Goal: Transaction & Acquisition: Purchase product/service

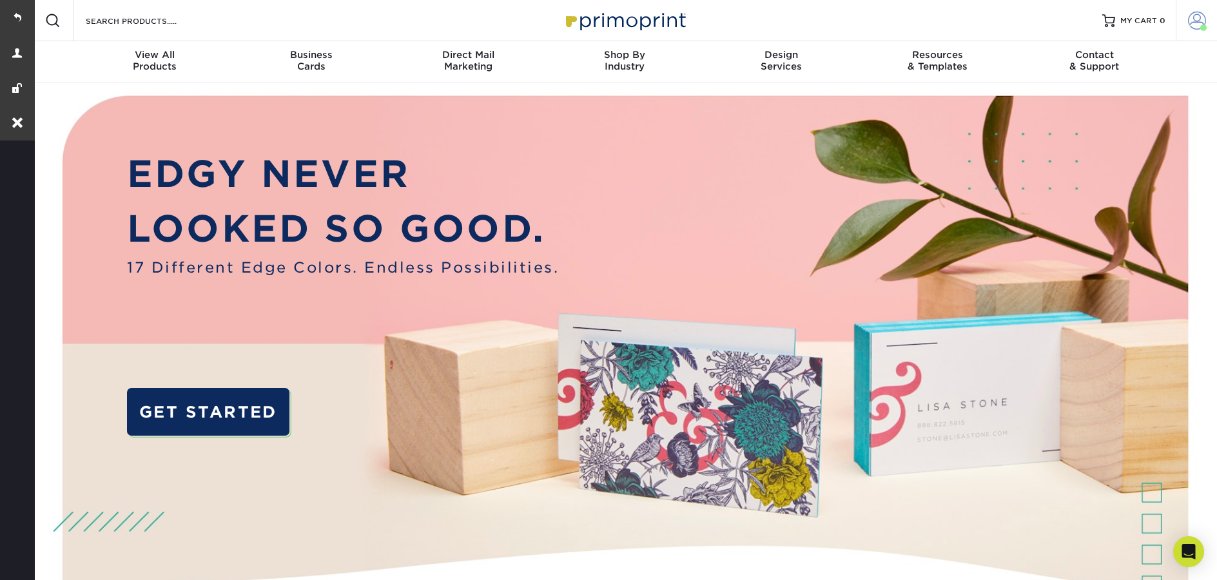
click at [1199, 25] on span at bounding box center [1197, 21] width 18 height 18
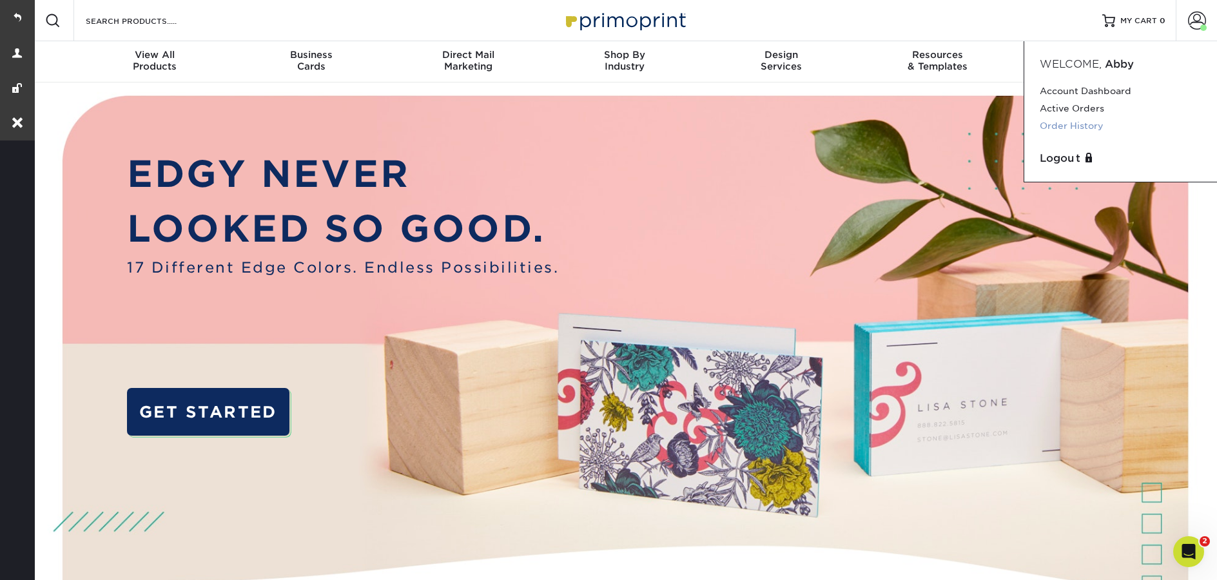
click at [1116, 125] on link "Order History" at bounding box center [1121, 125] width 162 height 17
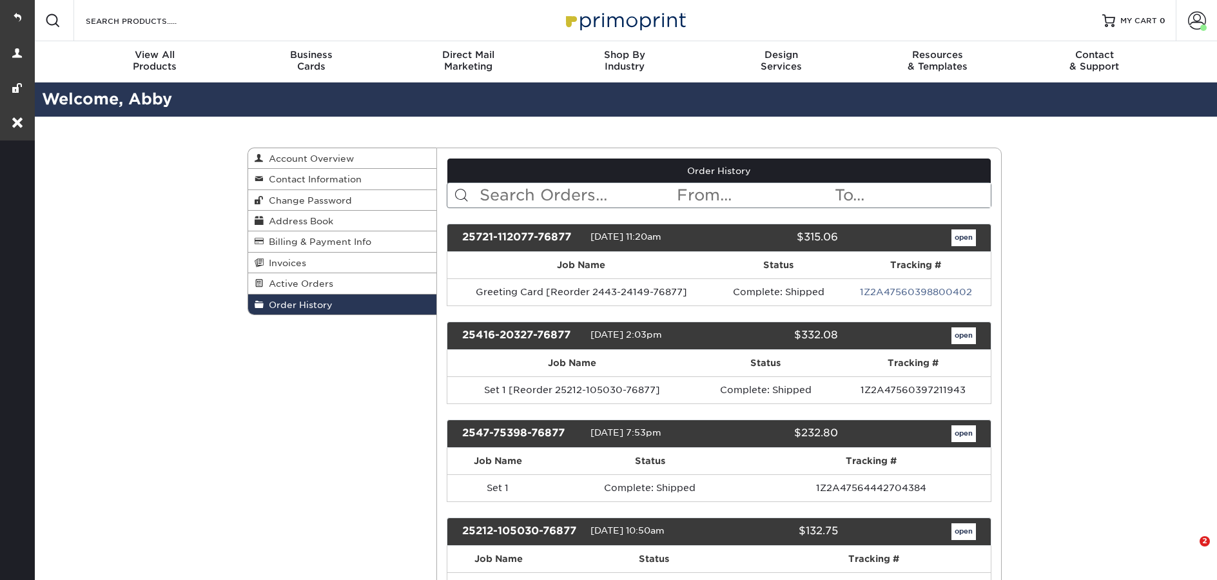
click at [518, 191] on input "text" at bounding box center [577, 195] width 198 height 24
paste input "2517-20180-76877"
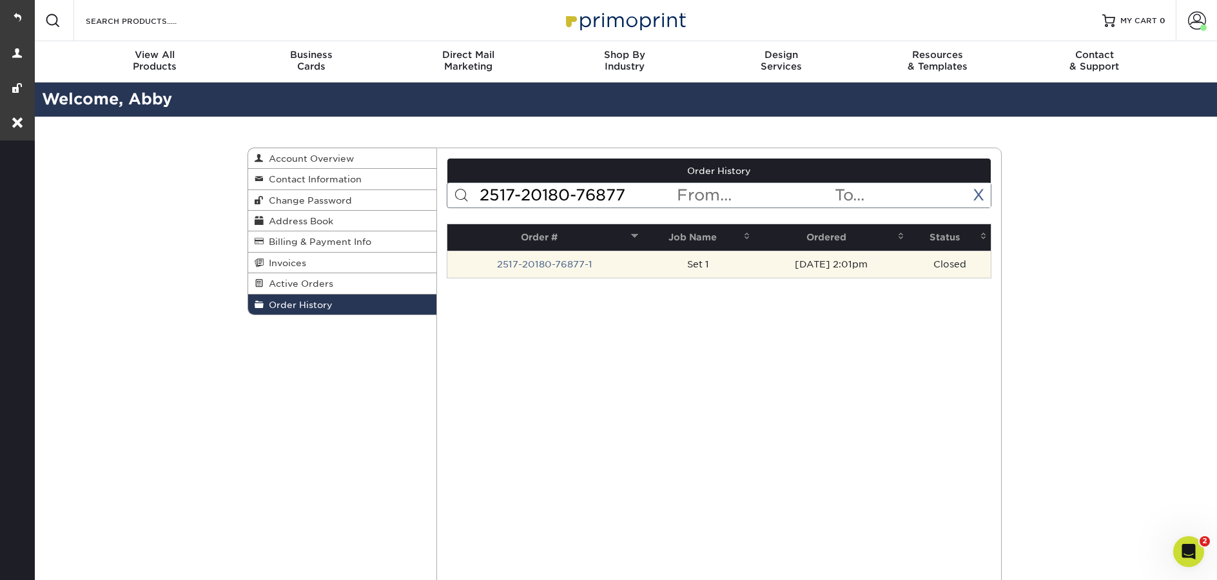
type input "2517-20180-76877"
click at [553, 271] on td "2517-20180-76877-1" at bounding box center [544, 264] width 195 height 27
click at [555, 266] on link "2517-20180-76877-1" at bounding box center [544, 264] width 95 height 10
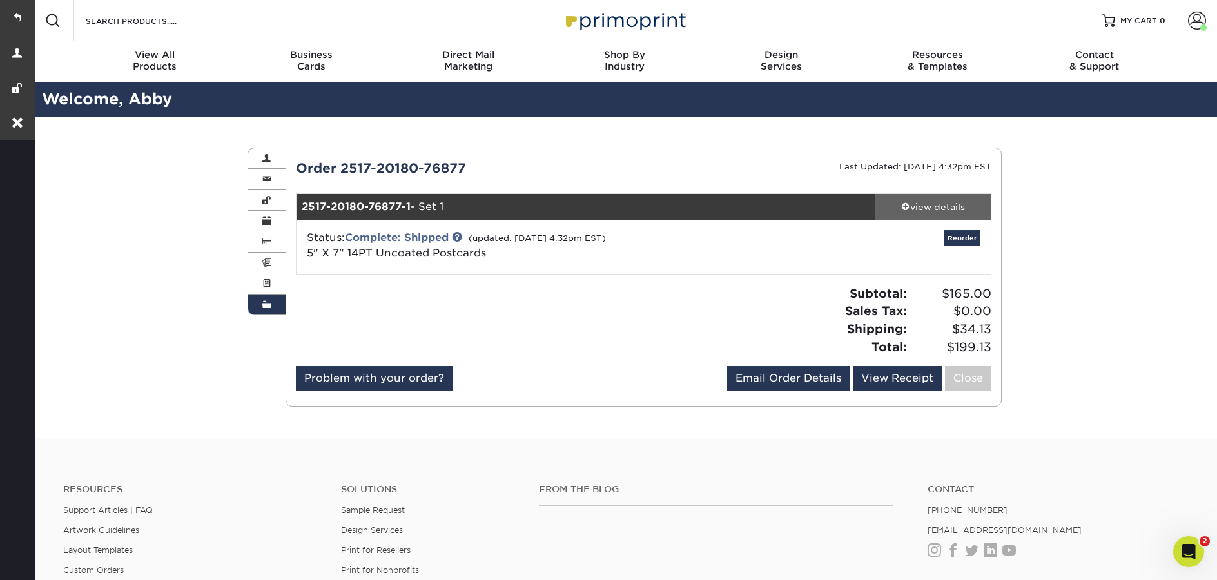
click at [933, 213] on div "view details" at bounding box center [933, 206] width 116 height 13
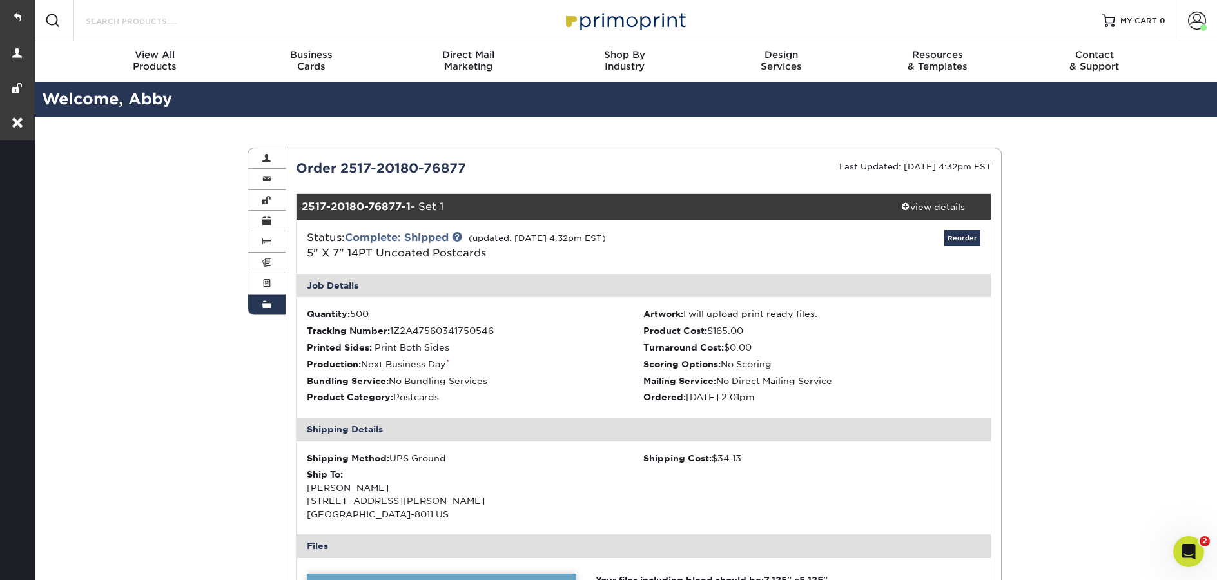
click at [144, 24] on input "Search Products" at bounding box center [147, 20] width 126 height 15
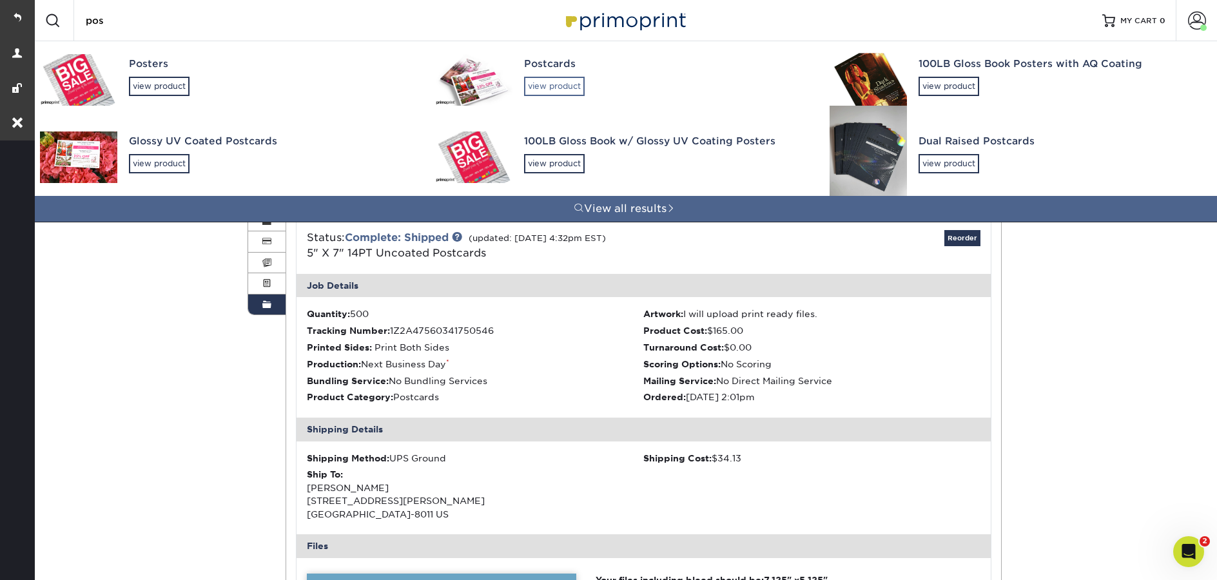
type input "pos"
click at [554, 90] on div "view product" at bounding box center [554, 86] width 61 height 19
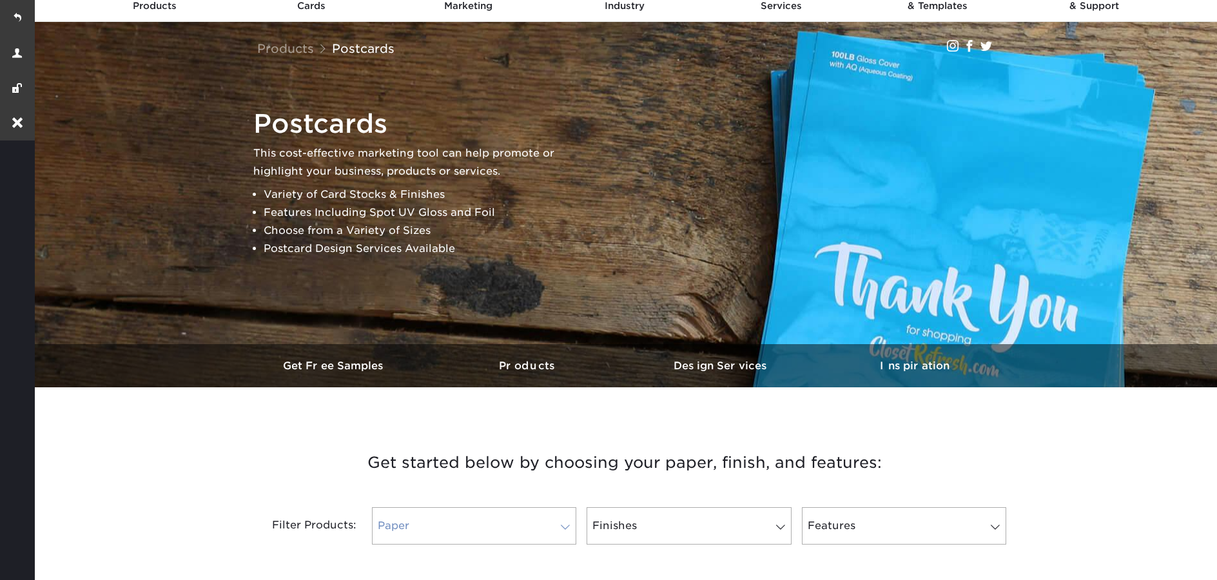
scroll to position [374, 0]
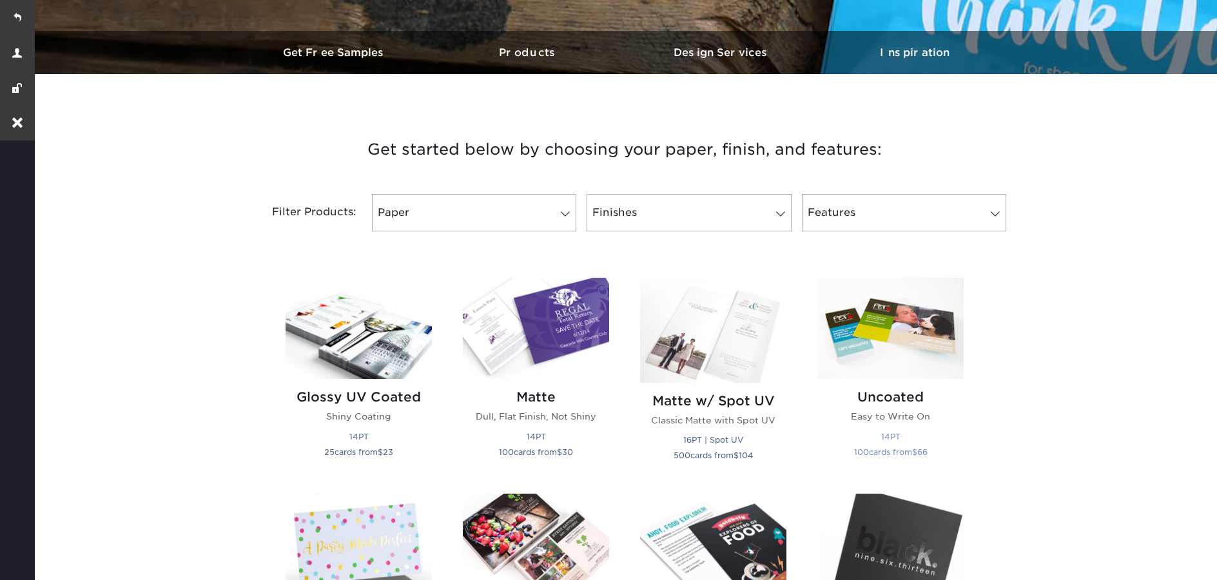
click at [906, 340] on img at bounding box center [890, 328] width 146 height 101
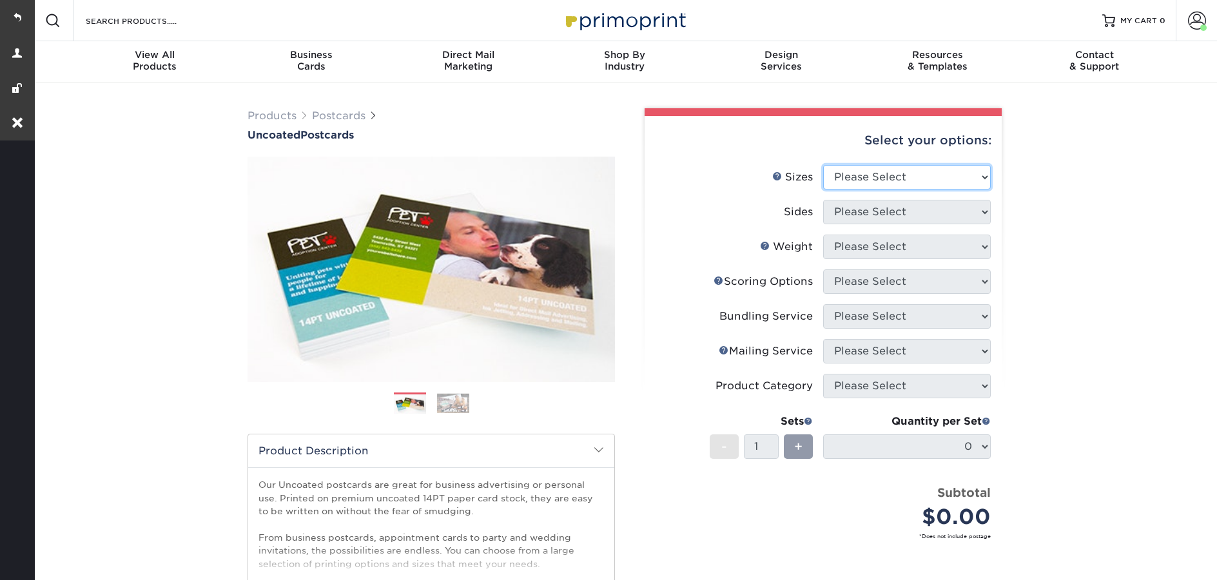
click at [876, 168] on select "Please Select 1.5" x 7" 2" x 8" 2.12" x 5.5" 2.75" x 4.25" 2.75" x 8.5" 3" x 4"…" at bounding box center [907, 177] width 168 height 24
click at [893, 170] on select "Please Select 1.5" x 7" 2" x 8" 2.12" x 5.5" 2.75" x 4.25" 2.75" x 8.5" 3" x 4"…" at bounding box center [907, 177] width 168 height 24
select select "4.00x6.00"
click at [823, 165] on select "Please Select 1.5" x 7" 2" x 8" 2.12" x 5.5" 2.75" x 4.25" 2.75" x 8.5" 3" x 4"…" at bounding box center [907, 177] width 168 height 24
click at [853, 214] on select "Please Select Print Both Sides Print Front Only" at bounding box center [907, 212] width 168 height 24
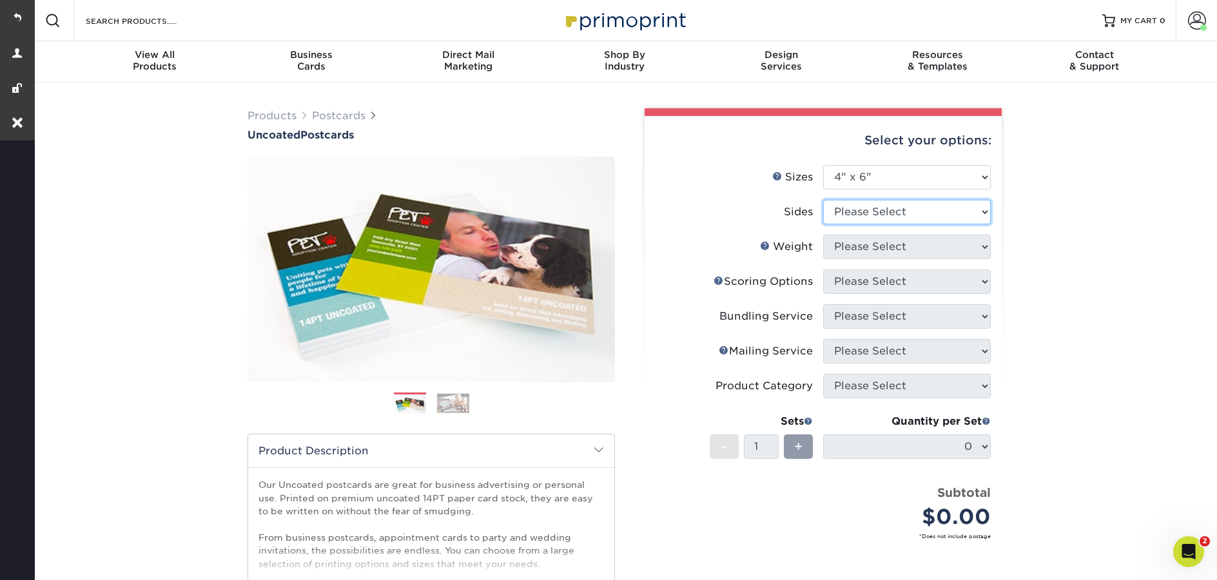
select select "13abbda7-1d64-4f25-8bb2-c179b224825d"
click at [823, 200] on select "Please Select Print Both Sides Print Front Only" at bounding box center [907, 212] width 168 height 24
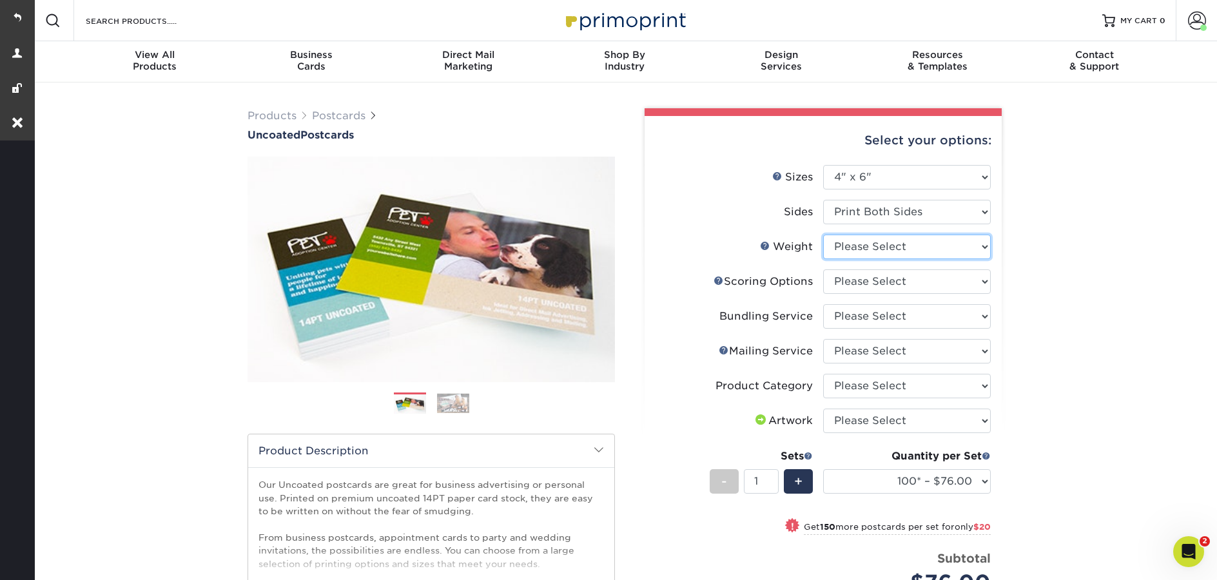
click at [906, 249] on select "Please Select 14PT Uncoated" at bounding box center [907, 247] width 168 height 24
select select "14PT Uncoated"
click at [823, 235] on select "Please Select 14PT Uncoated" at bounding box center [907, 247] width 168 height 24
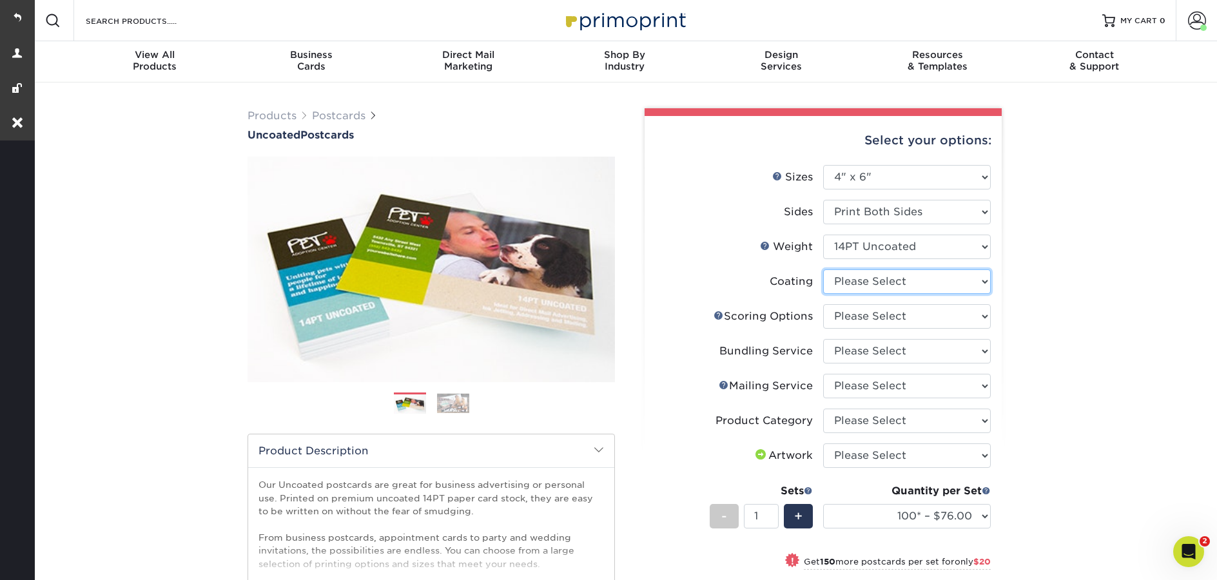
click at [865, 284] on select at bounding box center [907, 281] width 168 height 24
select select "3e7618de-abca-4bda-9f97-8b9129e913d8"
click at [823, 269] on select at bounding box center [907, 281] width 168 height 24
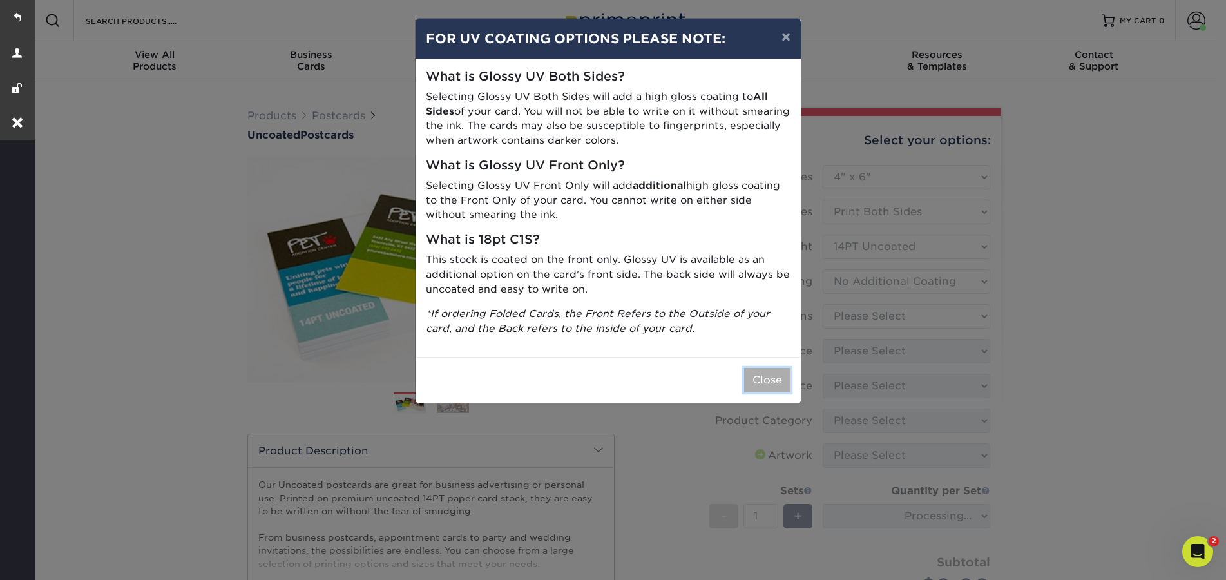
click at [761, 387] on button "Close" at bounding box center [767, 380] width 46 height 24
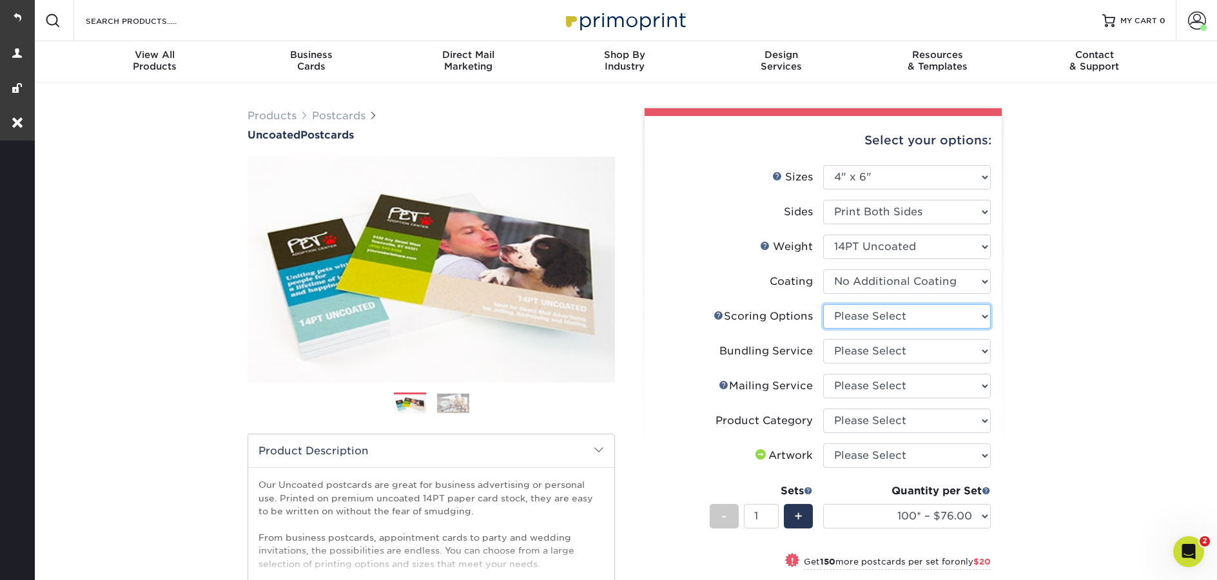
click at [873, 317] on select "Please Select No Scoring One Score" at bounding box center [907, 316] width 168 height 24
select select "16ebe401-5398-422d-8cb0-f3adbb82deb5"
click at [823, 304] on select "Please Select No Scoring One Score" at bounding box center [907, 316] width 168 height 24
click at [876, 349] on select "Please Select No Bundling Services Yes, Bundles of 50 (+2 Days) Yes, Bundles of…" at bounding box center [907, 351] width 168 height 24
select select "58689abb-25c0-461c-a4c3-a80b627d6649"
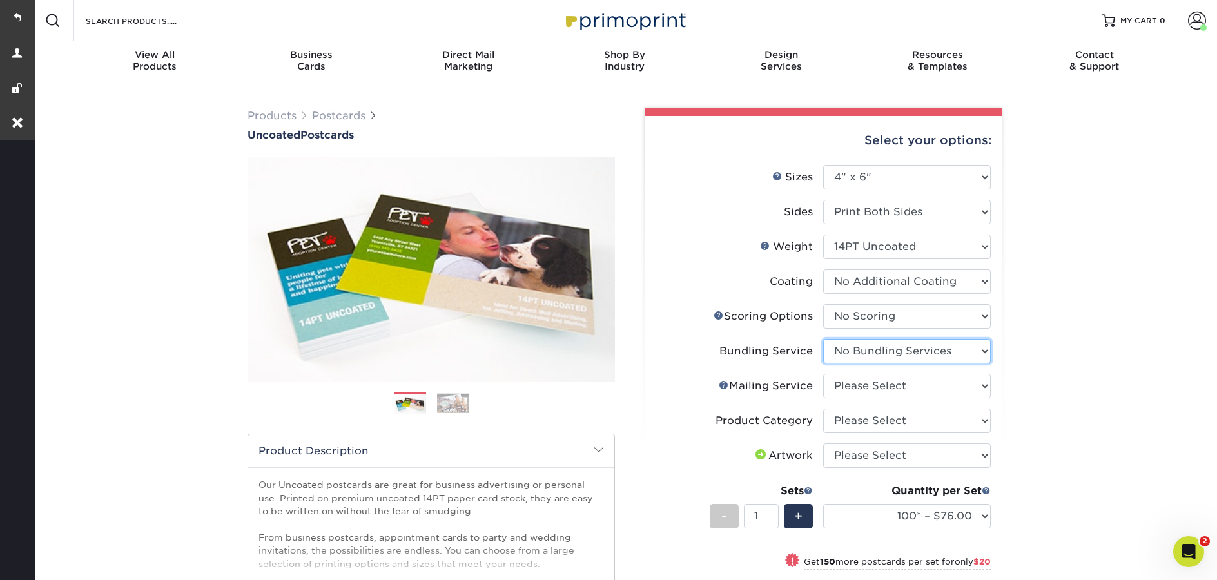
click at [823, 339] on select "Please Select No Bundling Services Yes, Bundles of 50 (+2 Days) Yes, Bundles of…" at bounding box center [907, 351] width 168 height 24
click at [864, 386] on select "Please Select No Direct Mailing Service No, I will mail/stamp/imprint Direct Ma…" at bounding box center [907, 386] width 168 height 24
select select "3e5e9bdd-d78a-4c28-a41d-fe1407925ca6"
click at [823, 374] on select "Please Select No Direct Mailing Service No, I will mail/stamp/imprint Direct Ma…" at bounding box center [907, 386] width 168 height 24
click at [875, 416] on select "Please Select Postcards" at bounding box center [907, 421] width 168 height 24
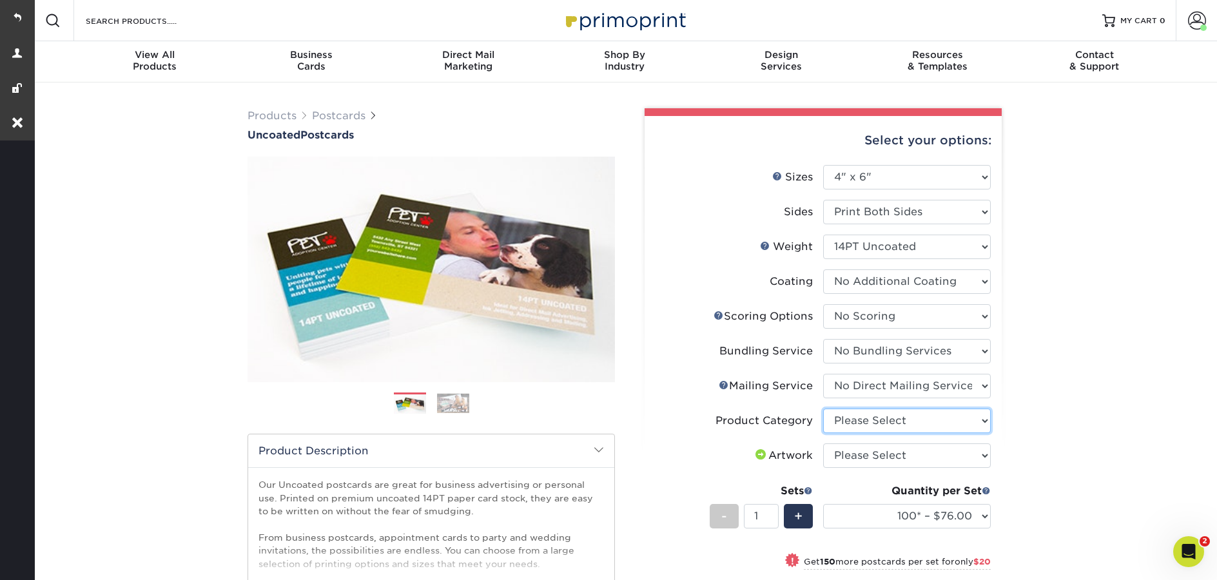
select select "9b7272e0-d6c8-4c3c-8e97-d3a1bcdab858"
click at [823, 409] on select "Please Select Postcards" at bounding box center [907, 421] width 168 height 24
click at [878, 461] on select "Please Select I will upload files I need a design - $150" at bounding box center [907, 455] width 168 height 24
select select "upload"
click at [823, 443] on select "Please Select I will upload files I need a design - $150" at bounding box center [907, 455] width 168 height 24
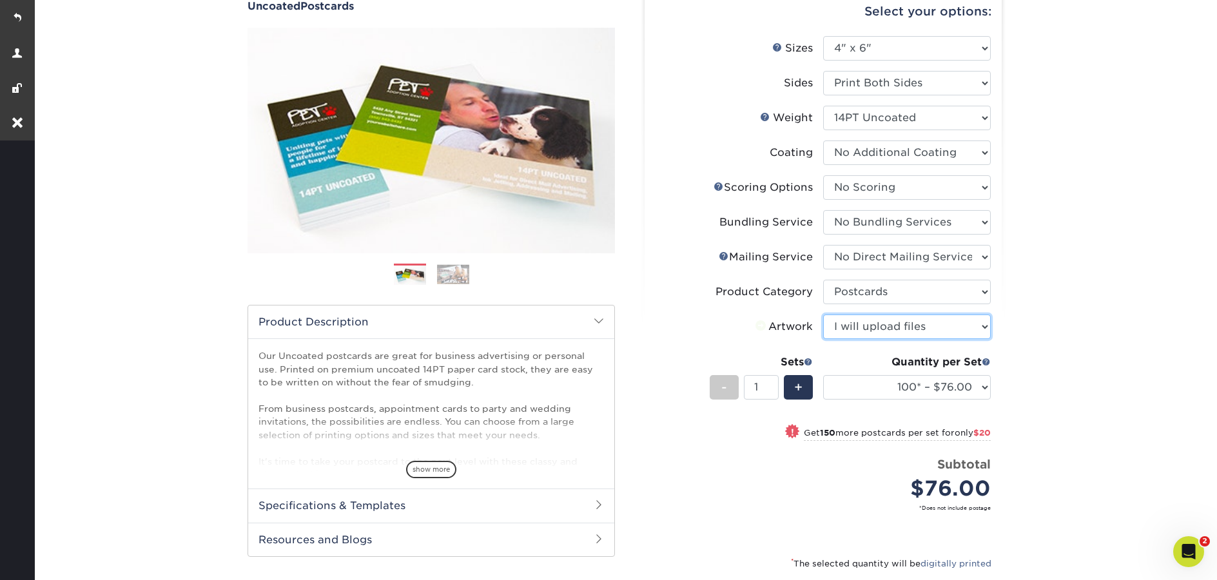
scroll to position [130, 0]
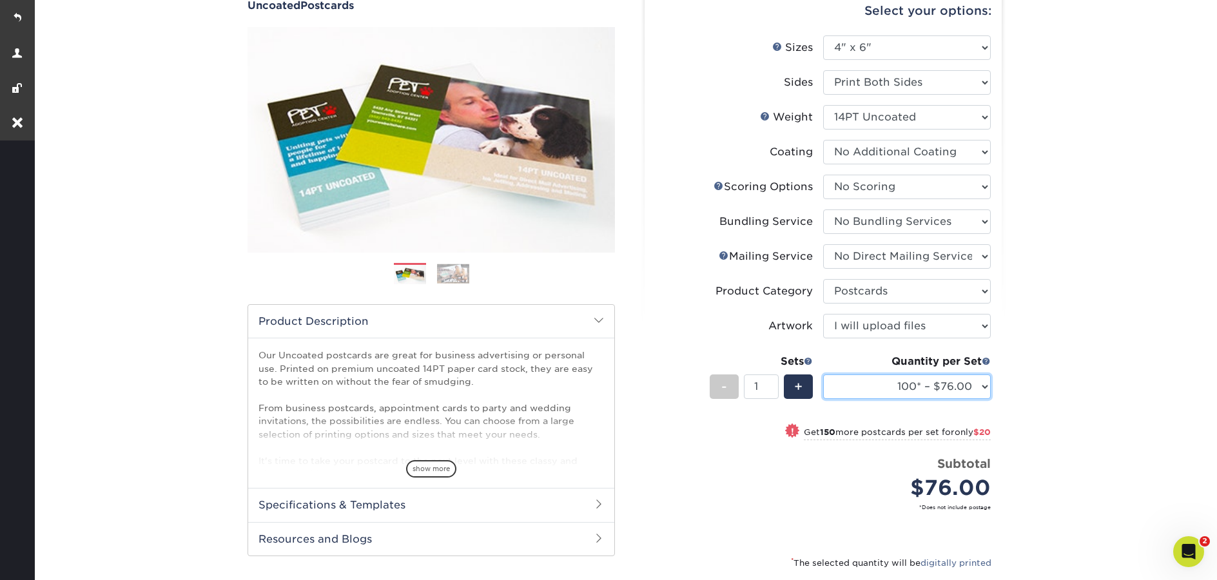
click at [888, 383] on select "100* – $76.00 250* – $96.00 500 – $103.00 750 – $111.00 1000 – $119.00 1500 – $…" at bounding box center [907, 386] width 168 height 24
select select "250* – $96.00"
click at [823, 374] on select "100* – $76.00 250* – $96.00 500 – $103.00 750 – $111.00 1000 – $119.00 1500 – $…" at bounding box center [907, 386] width 168 height 24
click at [1039, 398] on div "Products Postcards Uncoated Postcards Next" at bounding box center [624, 342] width 1185 height 778
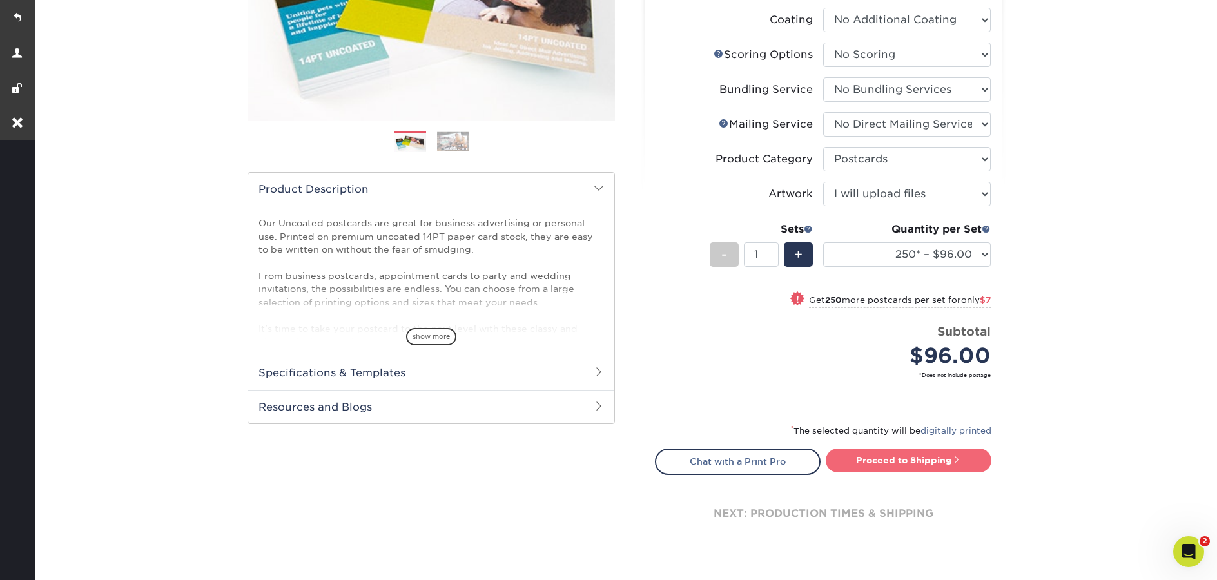
click at [936, 450] on link "Proceed to Shipping" at bounding box center [909, 460] width 166 height 23
type input "Set 1"
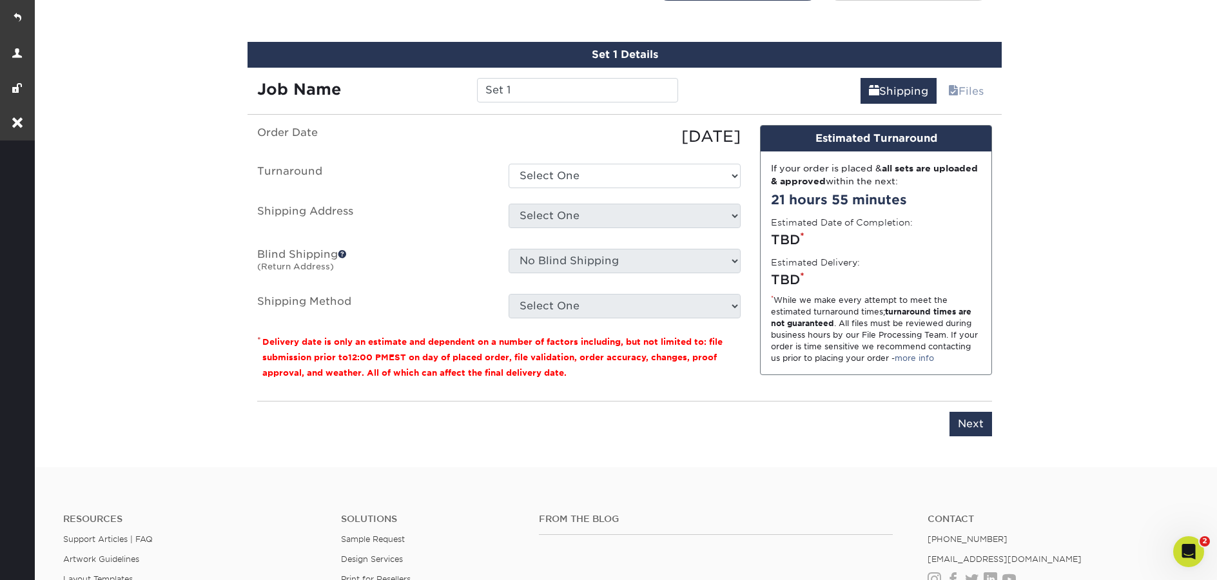
scroll to position [745, 0]
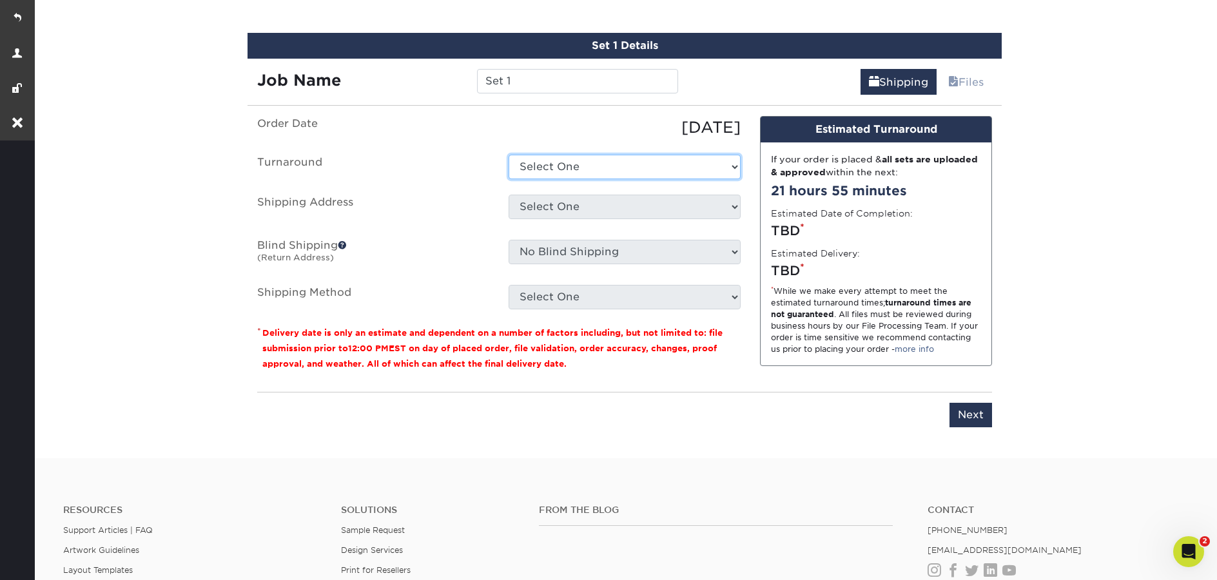
click at [571, 170] on select "Select One 2-4 Business Days 2 Day Next Business Day" at bounding box center [624, 167] width 232 height 24
select select "98069223-ec39-41c6-ba98-5e549a7756f9"
click at [508, 155] on select "Select One 2-4 Business Days 2 Day Next Business Day" at bounding box center [624, 167] width 232 height 24
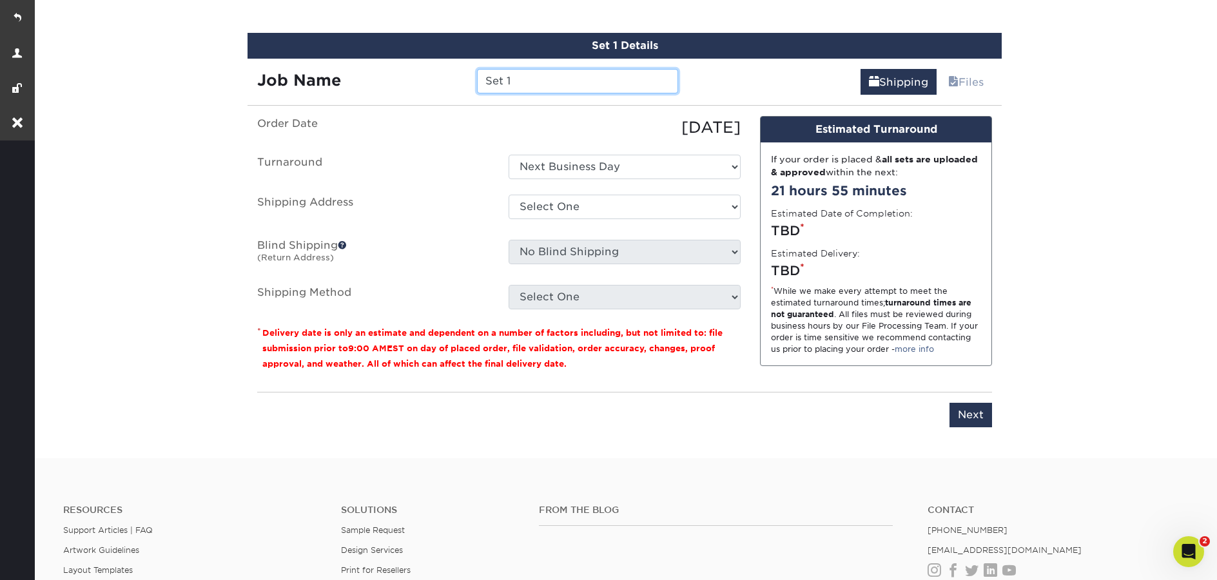
click at [528, 84] on input "Set 1" at bounding box center [577, 81] width 200 height 24
click at [528, 83] on input "Set 1" at bounding box center [577, 81] width 200 height 24
drag, startPoint x: 520, startPoint y: 86, endPoint x: 434, endPoint y: 80, distance: 85.9
click at [434, 80] on div "Job Name Set 1" at bounding box center [467, 81] width 440 height 24
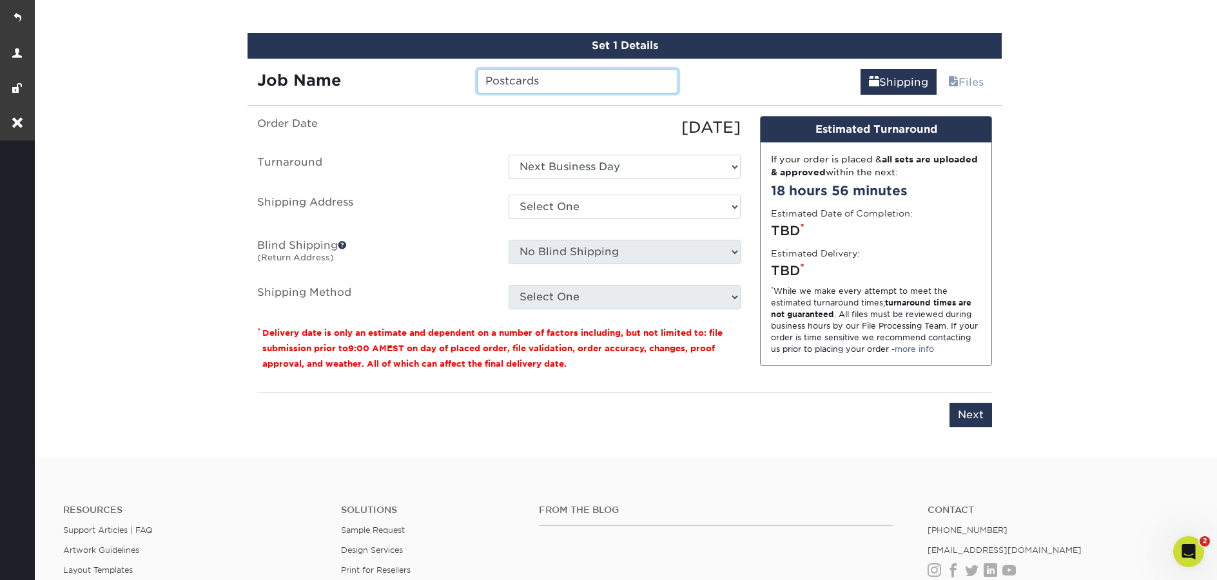
type input "Postcards"
click at [583, 223] on div "Select One Abby Ditmer Community Of Faith Superka's house Torrie's House + Add …" at bounding box center [624, 210] width 251 height 30
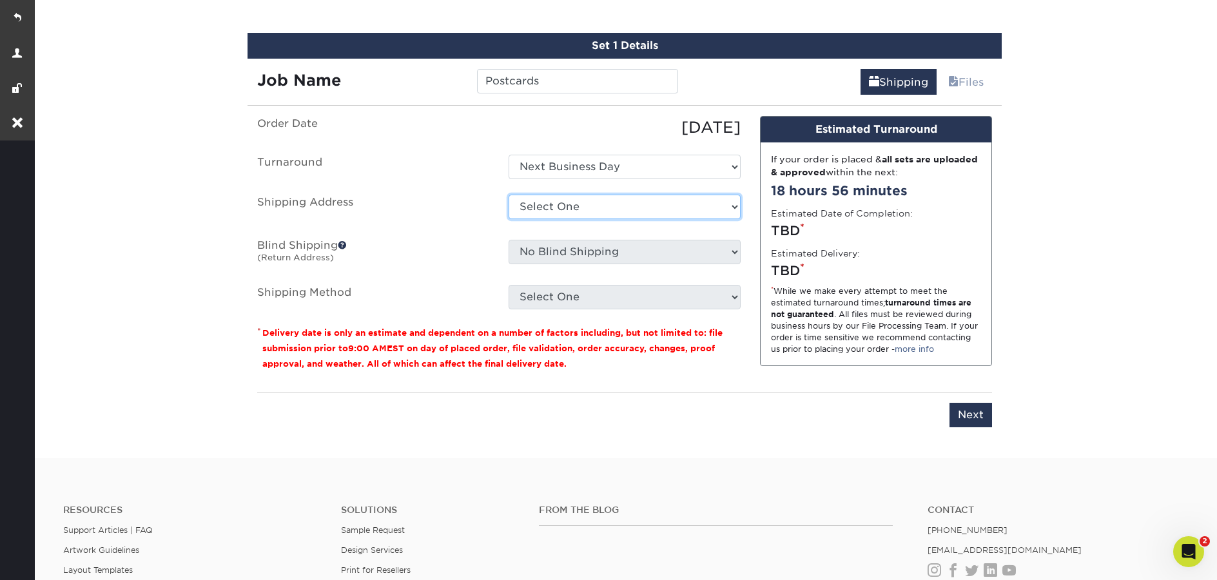
click at [594, 204] on select "Select One Abby Ditmer Community Of Faith Superka's house Torrie's House + Add …" at bounding box center [624, 207] width 232 height 24
select select "257369"
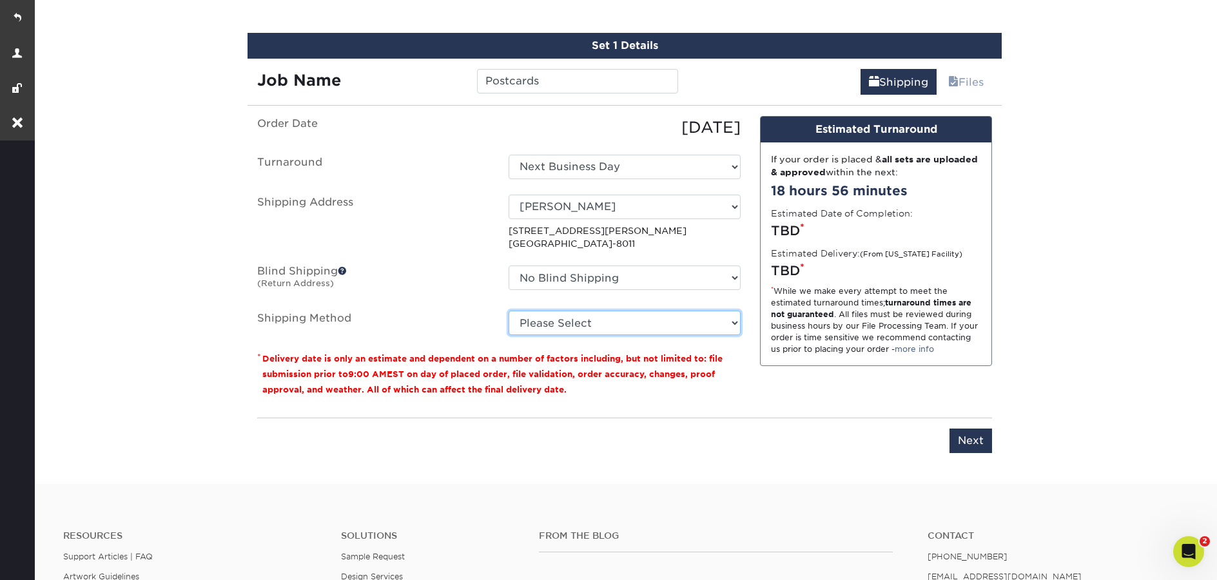
click at [639, 329] on select "Please Select Ground Shipping (+$34.08) 3 Day Shipping Service (+$39.08) 2 Day …" at bounding box center [624, 323] width 232 height 24
select select "03"
click at [508, 311] on select "Please Select Ground Shipping (+$34.08) 3 Day Shipping Service (+$39.08) 2 Day …" at bounding box center [624, 323] width 232 height 24
click at [670, 329] on select "Please Select Ground Shipping (+$34.08) 3 Day Shipping Service (+$39.08) 2 Day …" at bounding box center [624, 323] width 232 height 24
click at [508, 311] on select "Please Select Ground Shipping (+$34.08) 3 Day Shipping Service (+$39.08) 2 Day …" at bounding box center [624, 323] width 232 height 24
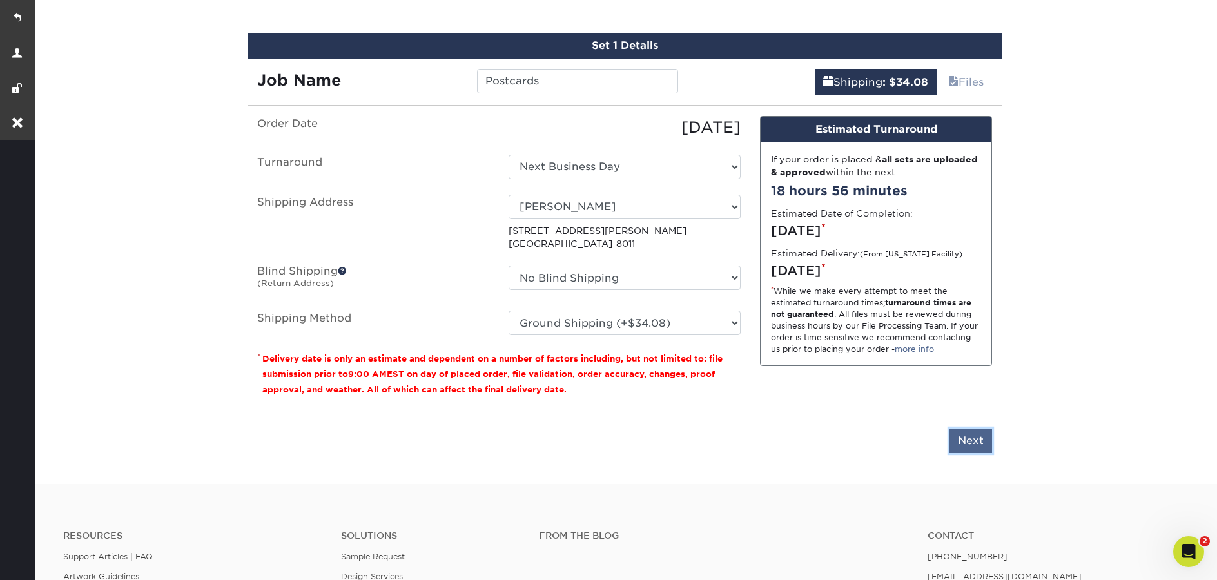
click at [983, 447] on input "Next" at bounding box center [970, 441] width 43 height 24
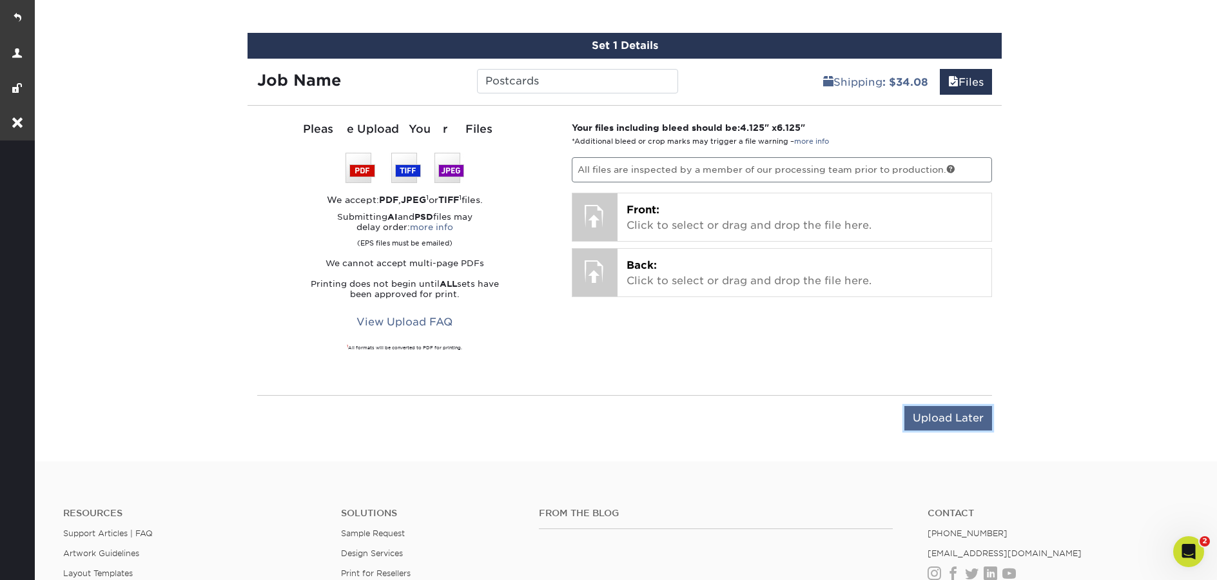
click at [932, 425] on input "Upload Later" at bounding box center [948, 418] width 88 height 24
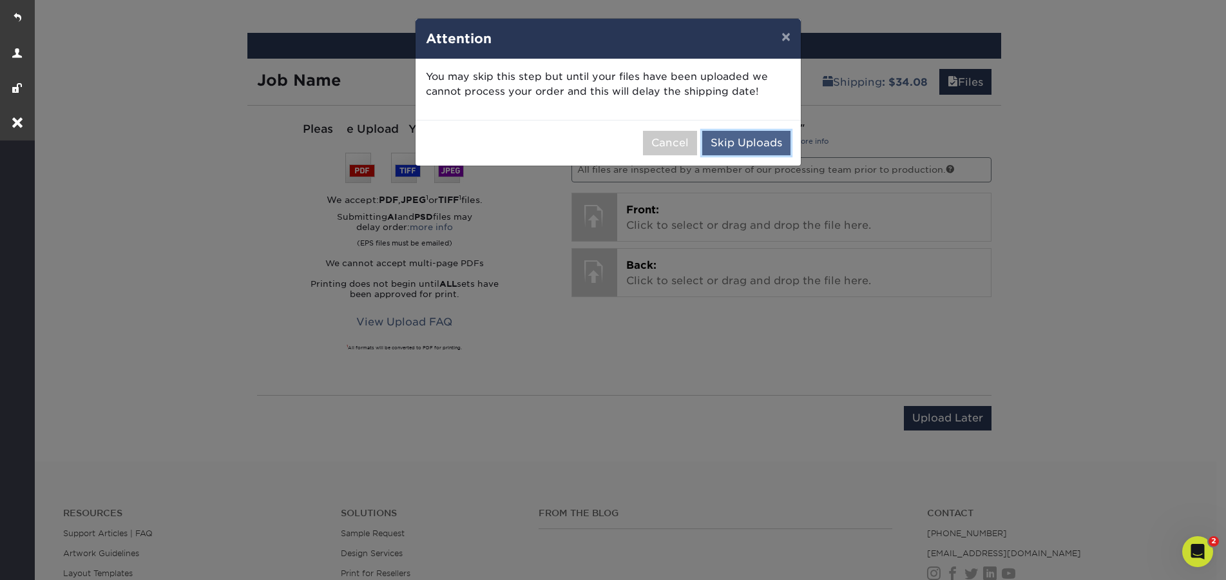
click at [743, 151] on button "Skip Uploads" at bounding box center [746, 143] width 88 height 24
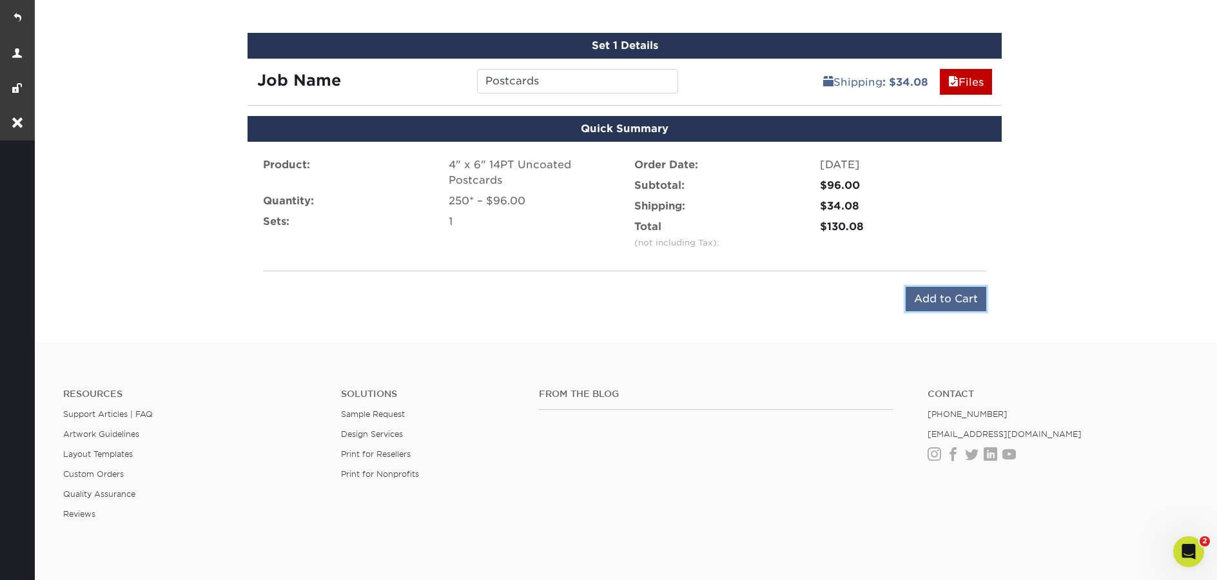
click at [938, 300] on input "Add to Cart" at bounding box center [945, 299] width 81 height 24
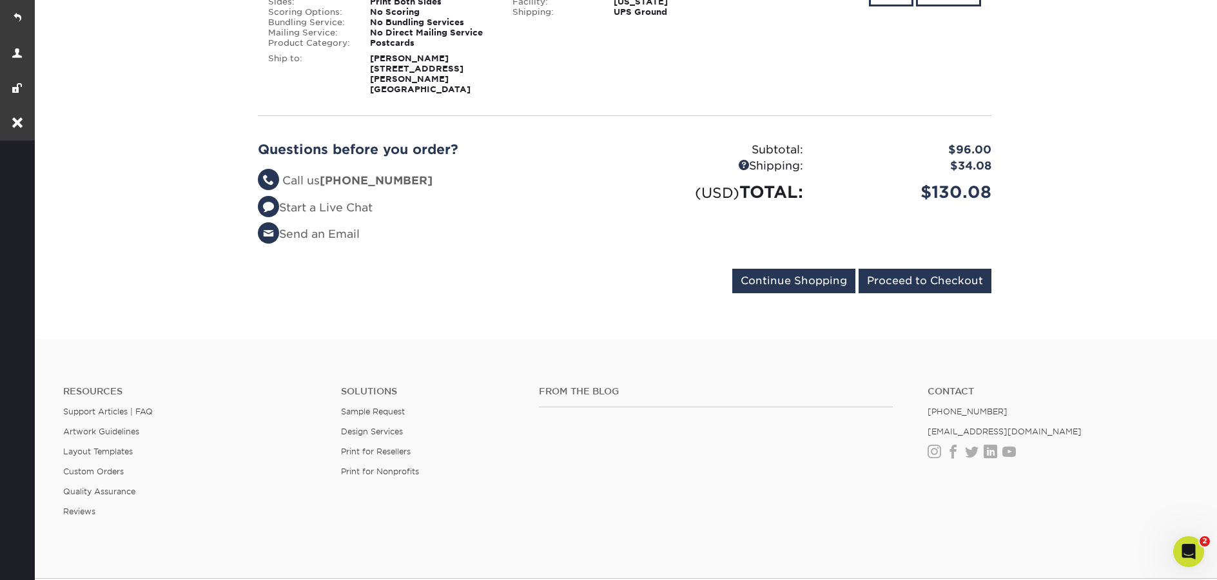
scroll to position [400, 0]
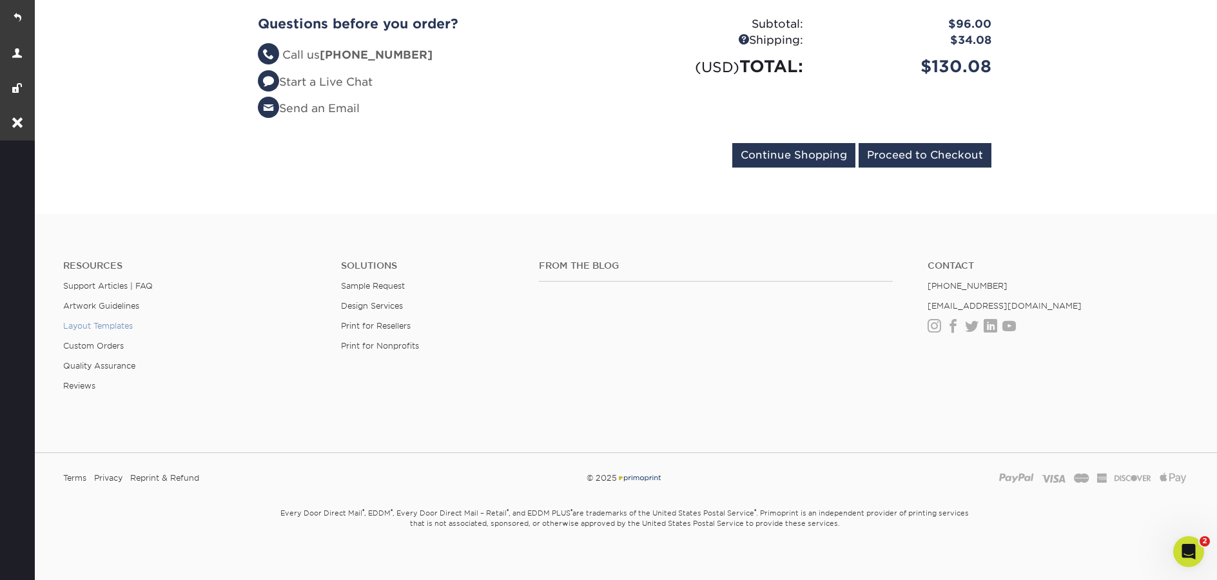
click at [93, 321] on link "Layout Templates" at bounding box center [98, 326] width 70 height 10
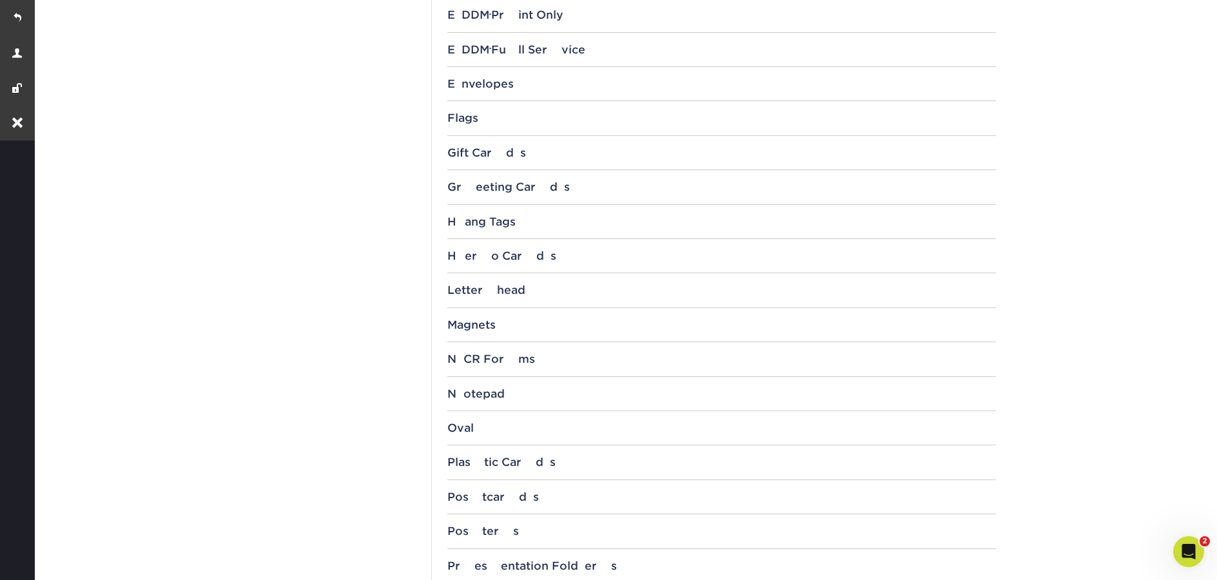
scroll to position [1228, 0]
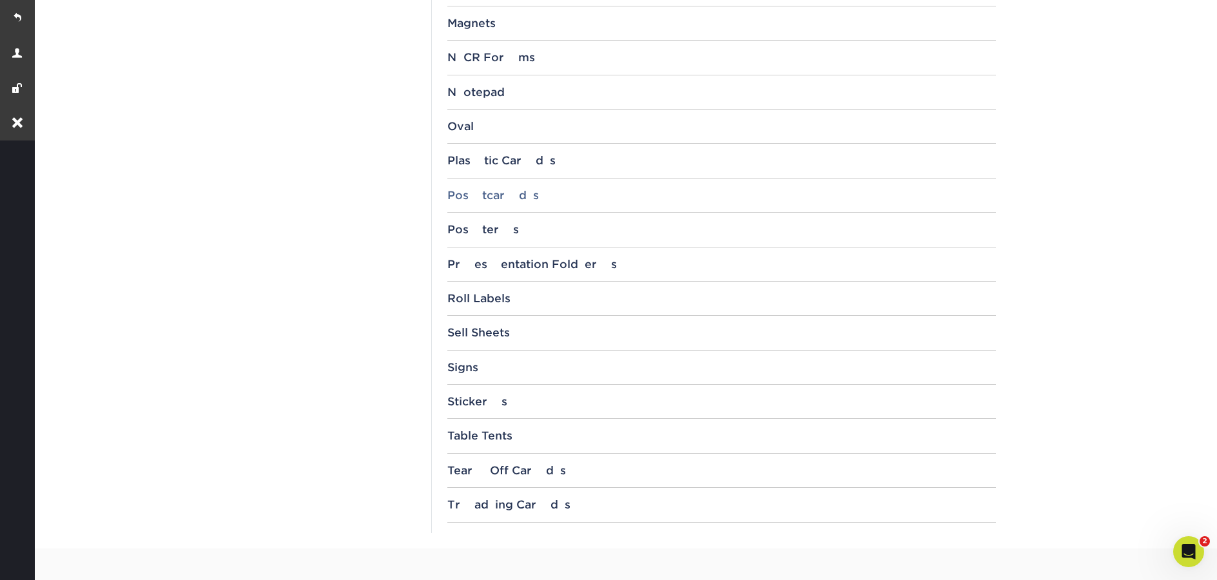
click at [495, 194] on div "Postcards" at bounding box center [721, 195] width 548 height 13
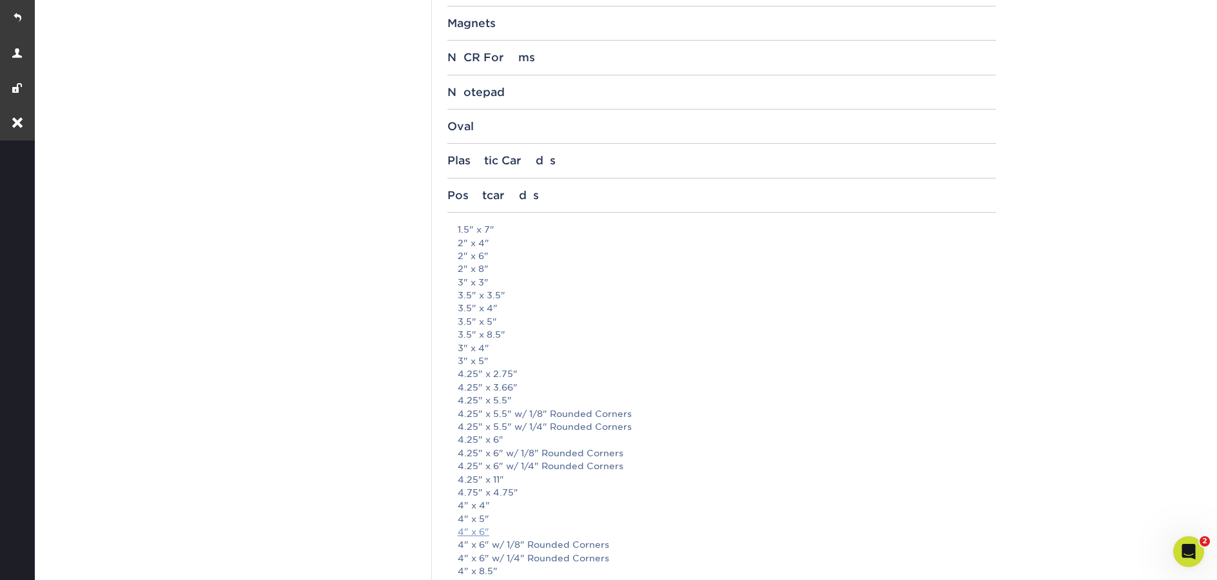
click at [479, 532] on link "4" x 6"" at bounding box center [474, 532] width 32 height 10
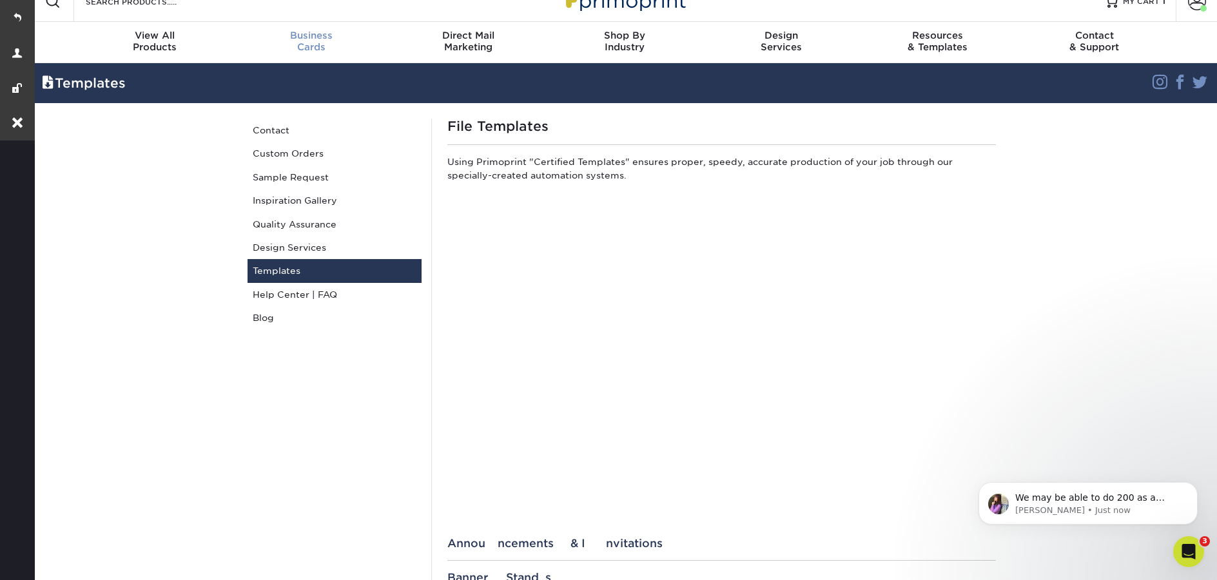
scroll to position [0, 0]
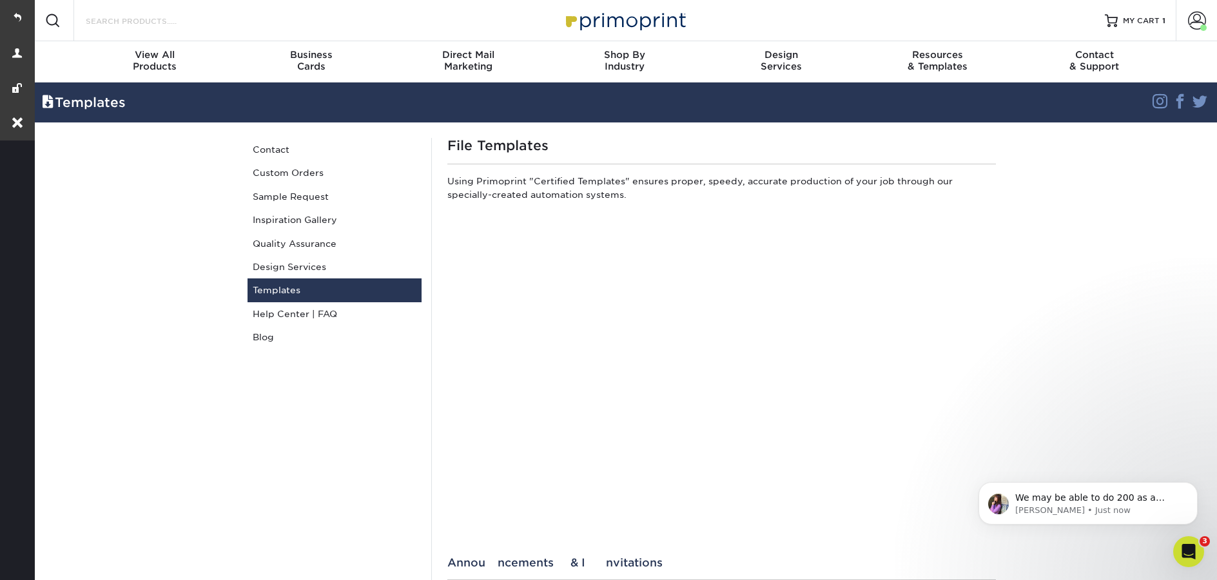
click at [178, 20] on input "Search Products" at bounding box center [147, 20] width 126 height 15
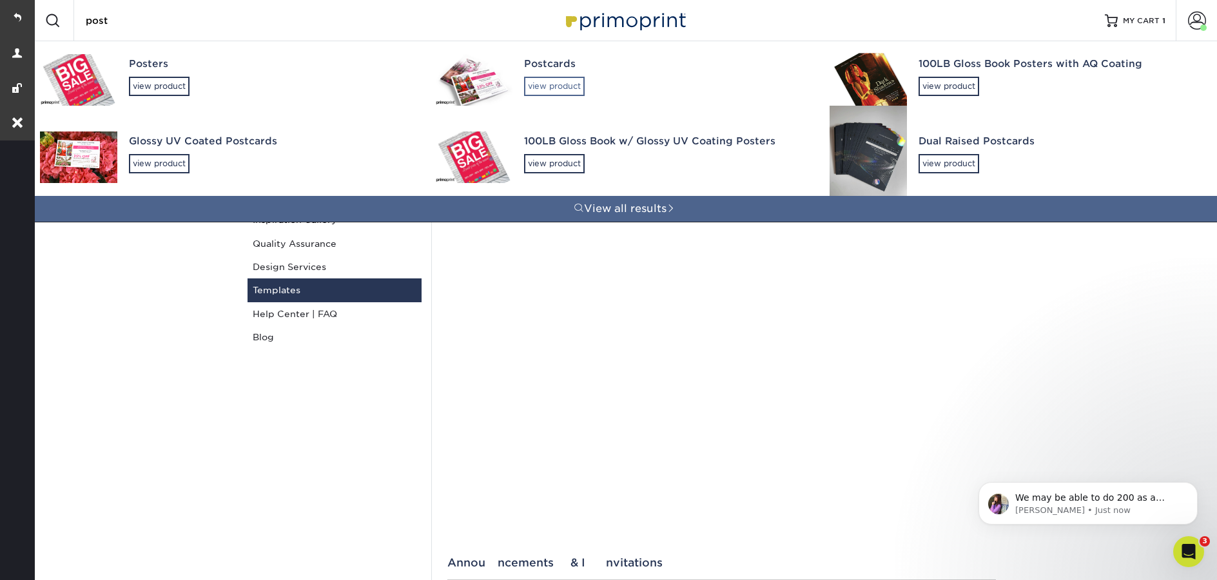
type input "post"
click at [581, 88] on div "view product" at bounding box center [554, 86] width 61 height 19
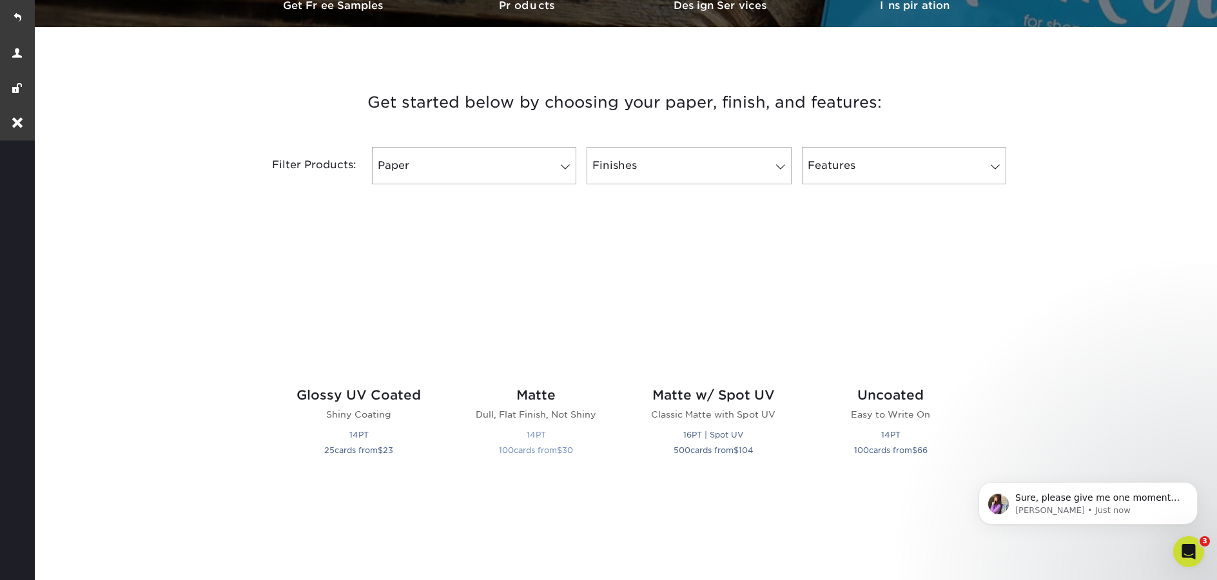
scroll to position [421, 0]
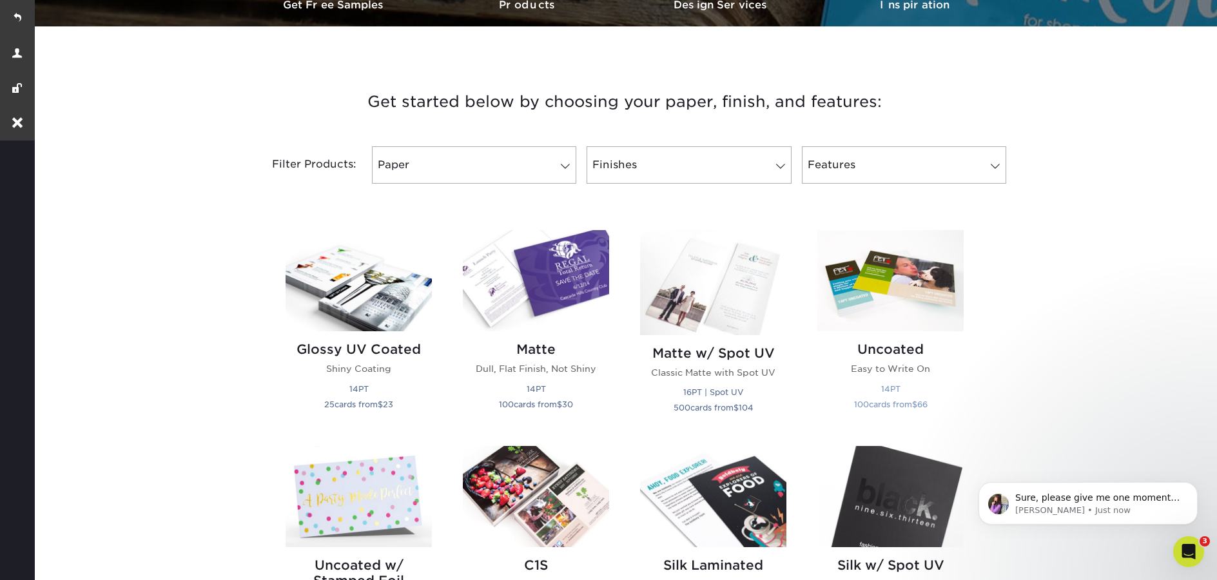
click at [895, 311] on img at bounding box center [890, 280] width 146 height 101
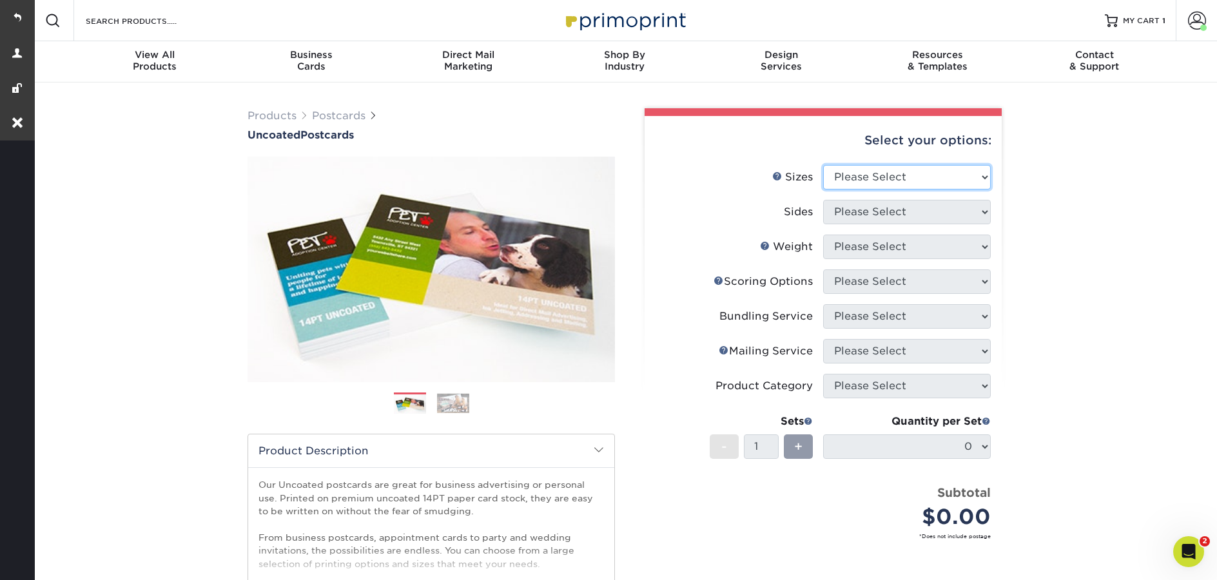
click at [880, 180] on select "Please Select 1.5" x 7" 2" x 8" 2.12" x 5.5" 2.75" x 4.25" 2.75" x 8.5" 3" x 4"…" at bounding box center [907, 177] width 168 height 24
select select "4.00x6.00"
click at [823, 165] on select "Please Select 1.5" x 7" 2" x 8" 2.12" x 5.5" 2.75" x 4.25" 2.75" x 8.5" 3" x 4"…" at bounding box center [907, 177] width 168 height 24
click at [848, 217] on select "Please Select Print Both Sides Print Front Only" at bounding box center [907, 212] width 168 height 24
select select "13abbda7-1d64-4f25-8bb2-c179b224825d"
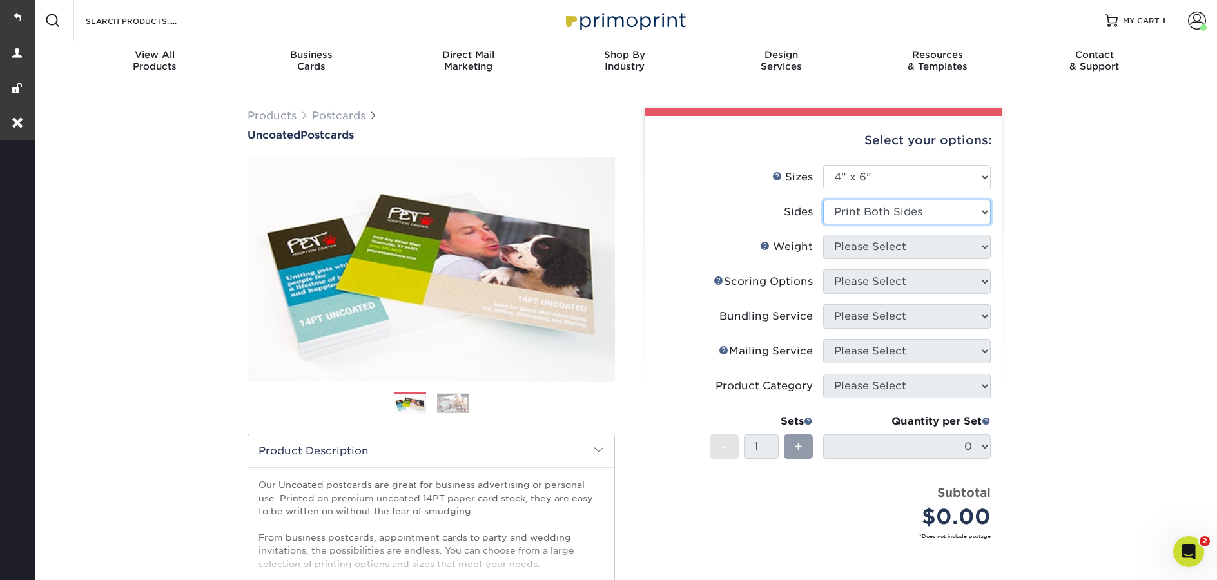
click at [823, 200] on select "Please Select Print Both Sides Print Front Only" at bounding box center [907, 212] width 168 height 24
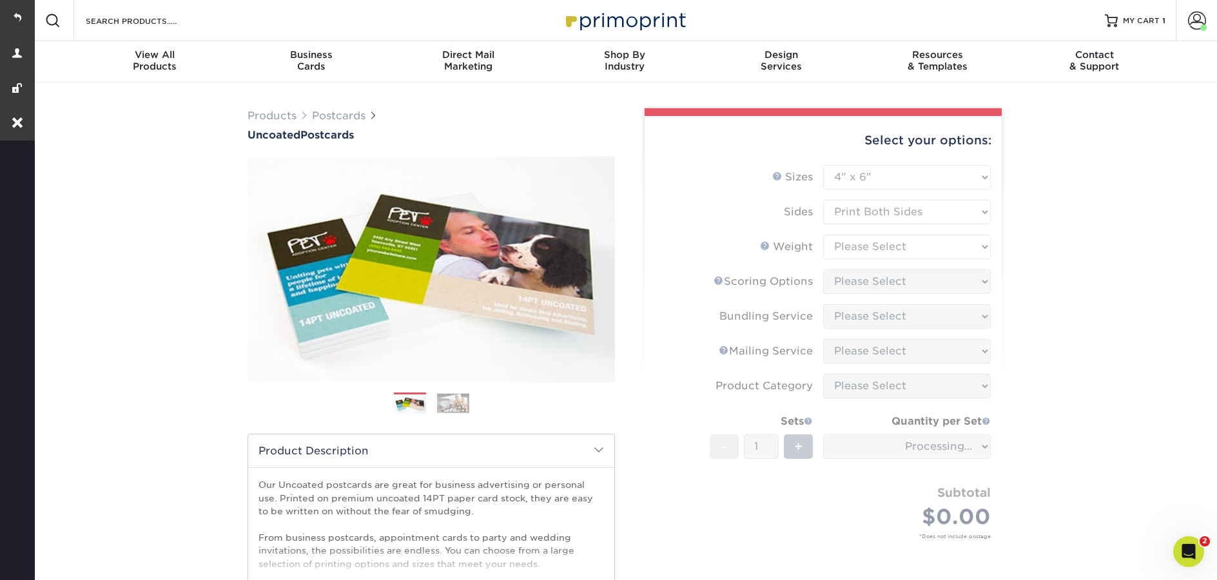
click at [852, 251] on form "Sizes Help Sizes Please Select 1.5" x 7" 2" x 8" 2.12" x 5.5" 2.75" x 4.25" 2.7…" at bounding box center [823, 367] width 336 height 404
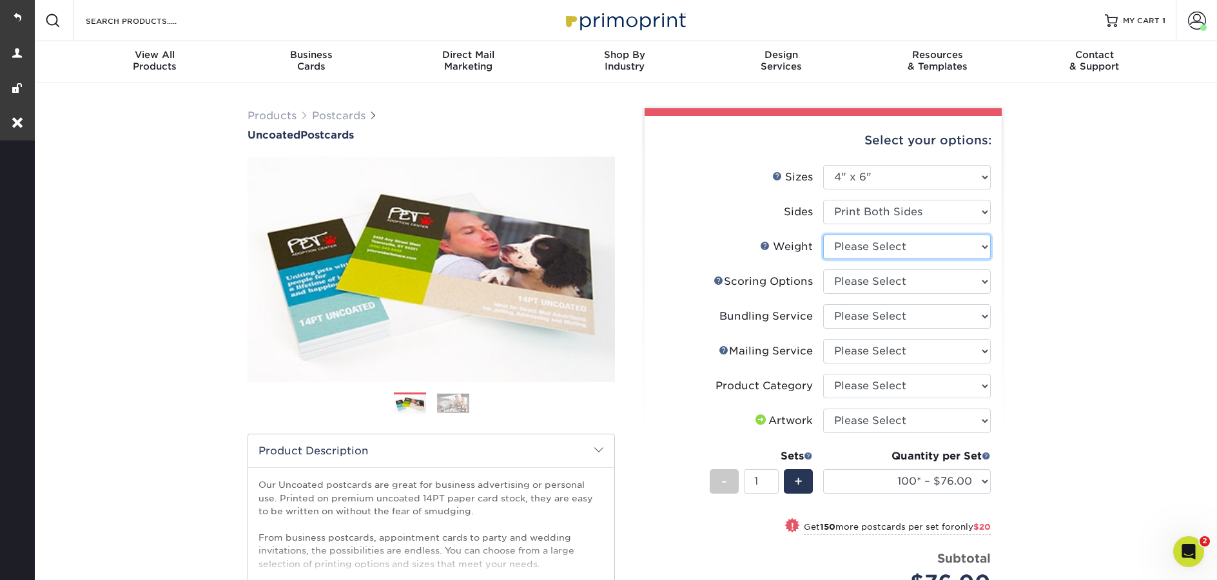
click at [855, 244] on select "Please Select 14PT Uncoated" at bounding box center [907, 247] width 168 height 24
select select "14PT Uncoated"
click at [823, 235] on select "Please Select 14PT Uncoated" at bounding box center [907, 247] width 168 height 24
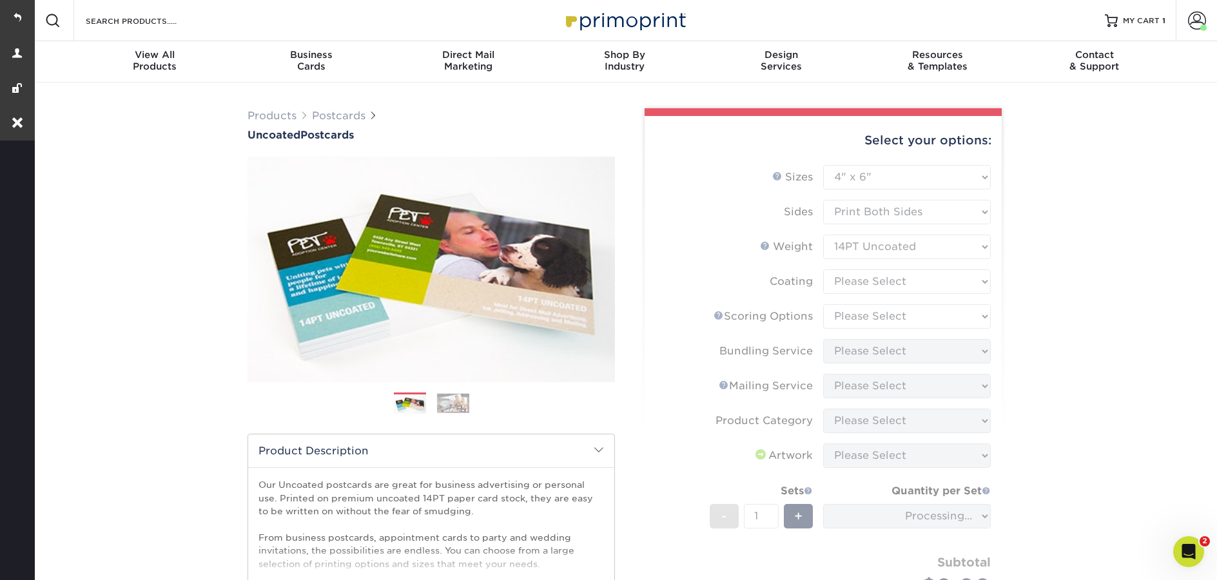
click at [862, 282] on form "Sizes Help Sizes Please Select 1.5" x 7" 2" x 8" 2.12" x 5.5" 2.75" x 4.25" 2.7…" at bounding box center [823, 402] width 336 height 474
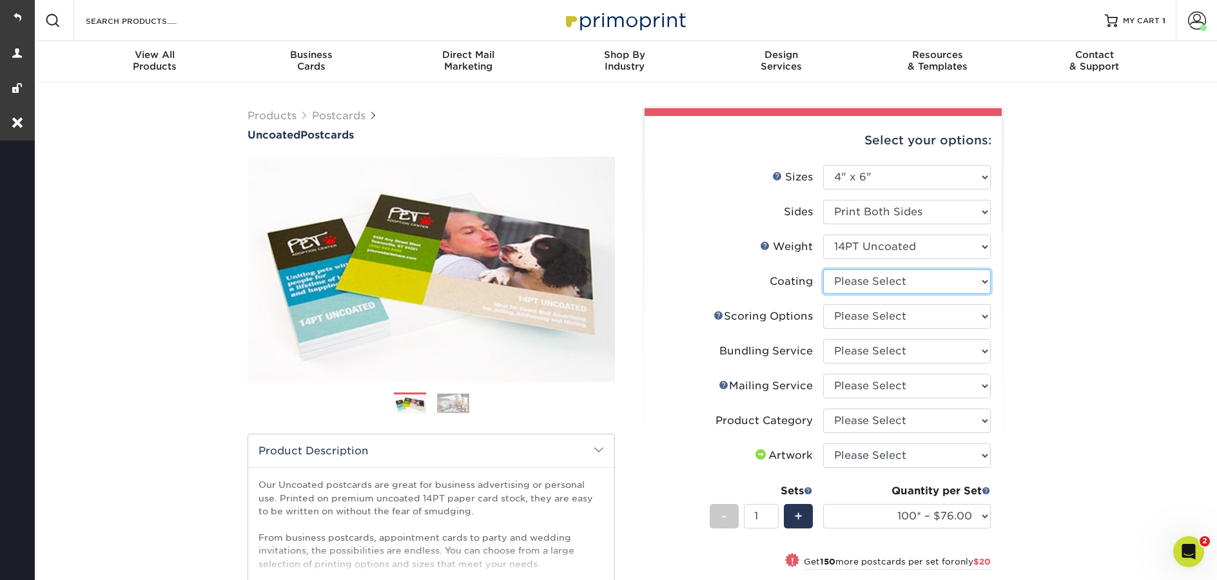
click at [858, 280] on select at bounding box center [907, 281] width 168 height 24
select select "3e7618de-abca-4bda-9f97-8b9129e913d8"
click at [823, 269] on select at bounding box center [907, 281] width 168 height 24
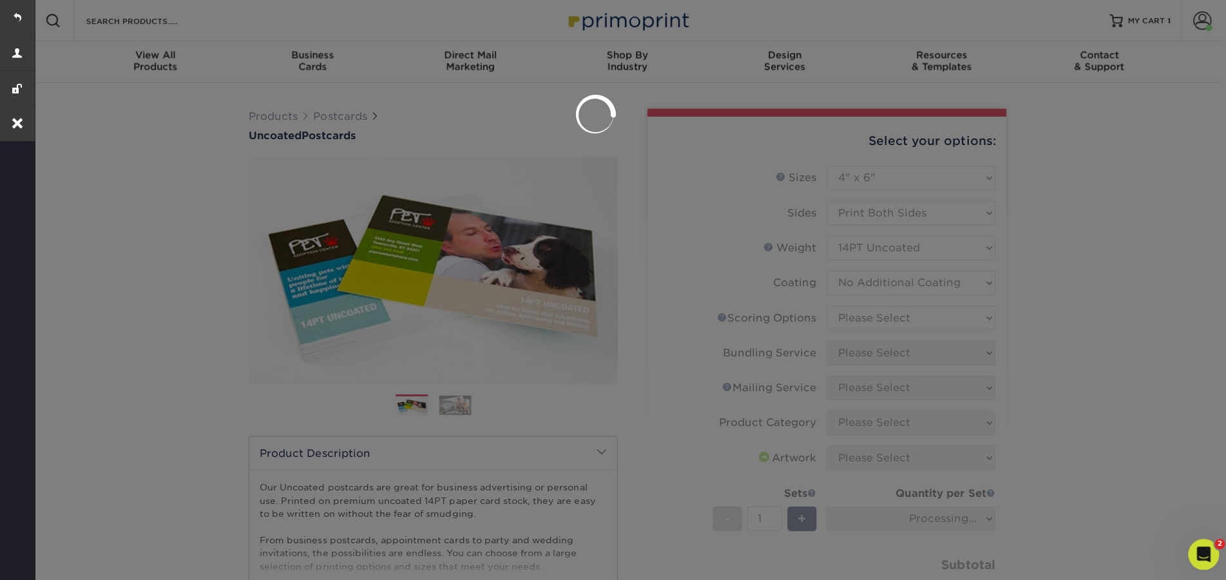
click at [857, 318] on div at bounding box center [613, 290] width 1226 height 580
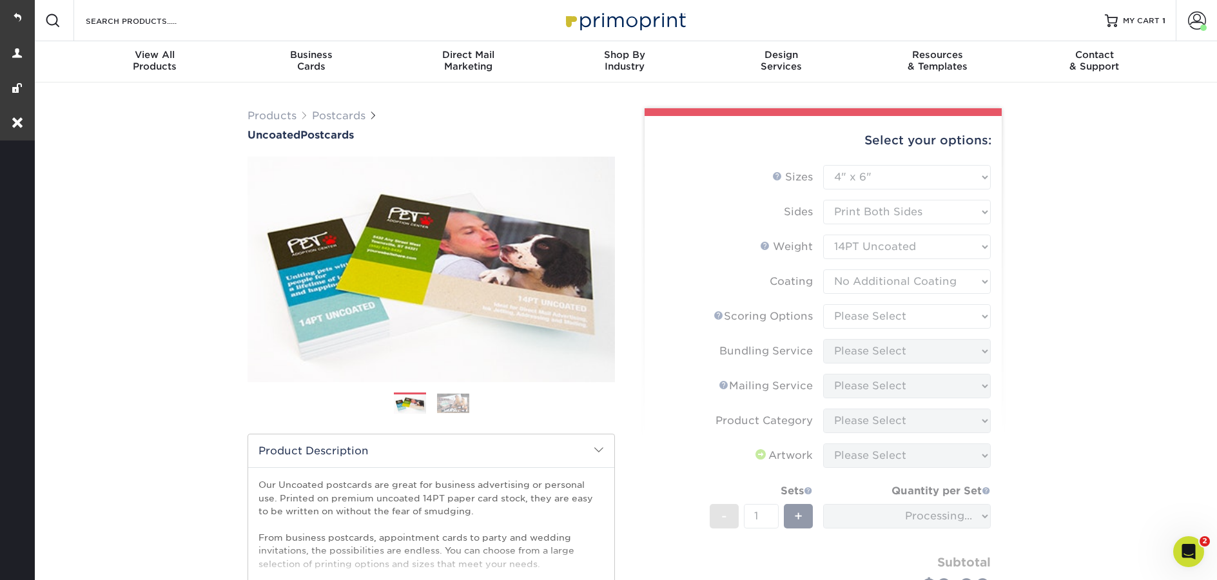
click at [858, 321] on form "Sizes Help Sizes Please Select 1.5" x 7" 2" x 8" 2.12" x 5.5" 2.75" x 4.25" 2.7…" at bounding box center [823, 402] width 336 height 474
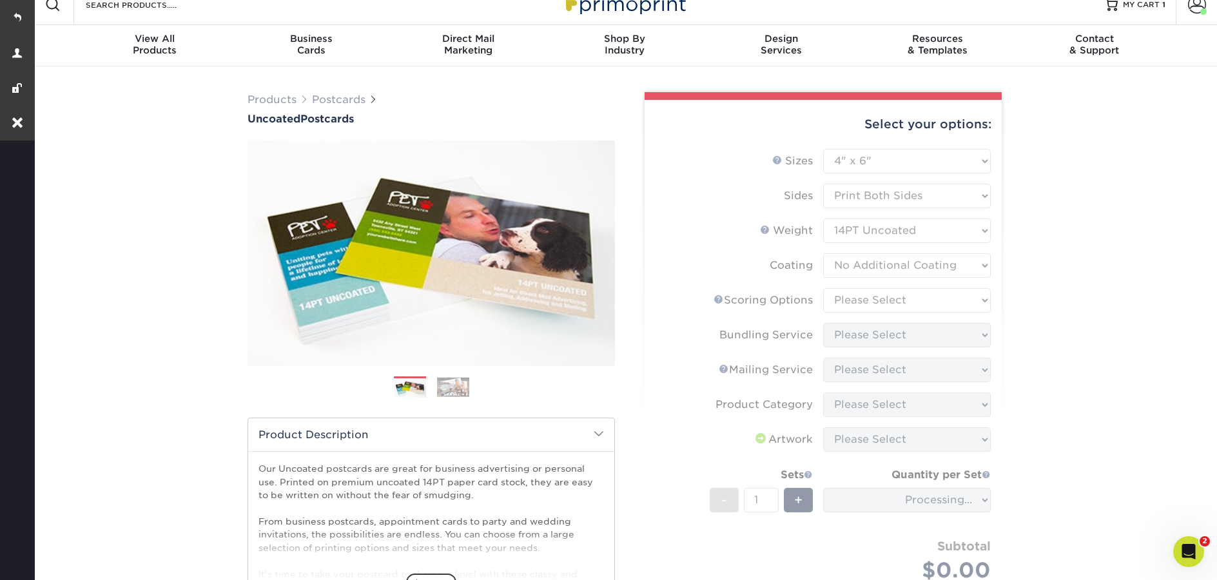
scroll to position [108, 0]
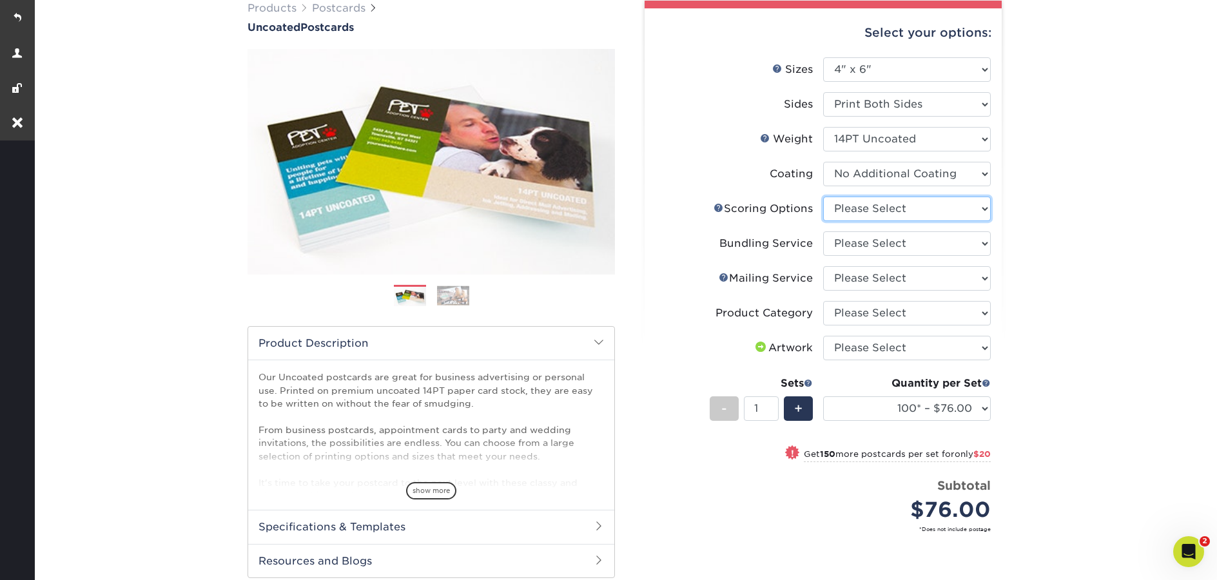
click at [905, 211] on select "Please Select No Scoring One Score" at bounding box center [907, 209] width 168 height 24
select select "16ebe401-5398-422d-8cb0-f3adbb82deb5"
click at [823, 197] on select "Please Select No Scoring One Score" at bounding box center [907, 209] width 168 height 24
click at [902, 249] on select "Please Select No Bundling Services Yes, Bundles of 50 (+2 Days) Yes, Bundles of…" at bounding box center [907, 243] width 168 height 24
select select "58689abb-25c0-461c-a4c3-a80b627d6649"
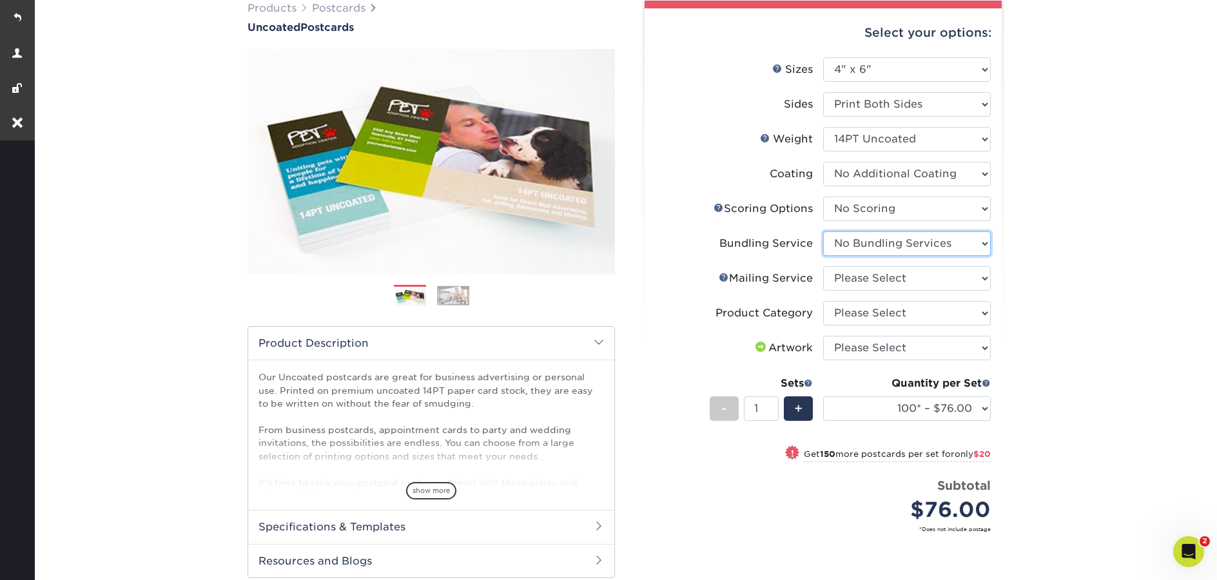
click at [823, 231] on select "Please Select No Bundling Services Yes, Bundles of 50 (+2 Days) Yes, Bundles of…" at bounding box center [907, 243] width 168 height 24
click at [901, 280] on select "Please Select No Direct Mailing Service No, I will mail/stamp/imprint Direct Ma…" at bounding box center [907, 278] width 168 height 24
select select "3e5e9bdd-d78a-4c28-a41d-fe1407925ca6"
click at [823, 266] on select "Please Select No Direct Mailing Service No, I will mail/stamp/imprint Direct Ma…" at bounding box center [907, 278] width 168 height 24
click at [902, 310] on select "Please Select Postcards" at bounding box center [907, 313] width 168 height 24
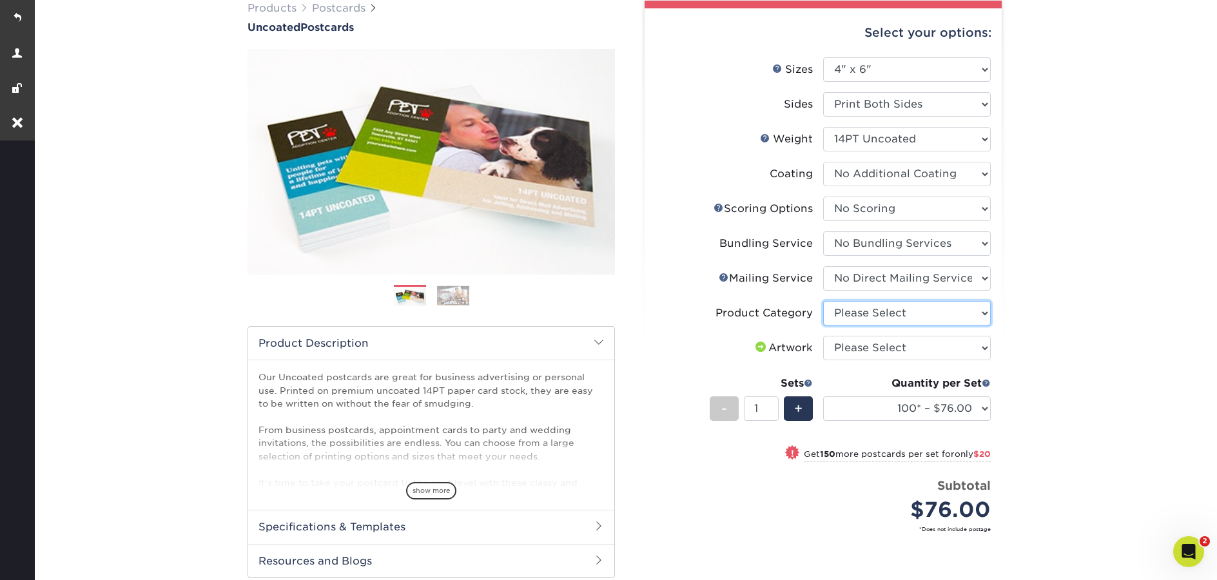
select select "9b7272e0-d6c8-4c3c-8e97-d3a1bcdab858"
click at [823, 301] on select "Please Select Postcards" at bounding box center [907, 313] width 168 height 24
click at [913, 344] on select "Please Select I will upload files I need a design - $150" at bounding box center [907, 348] width 168 height 24
select select "upload"
click at [823, 336] on select "Please Select I will upload files I need a design - $150" at bounding box center [907, 348] width 168 height 24
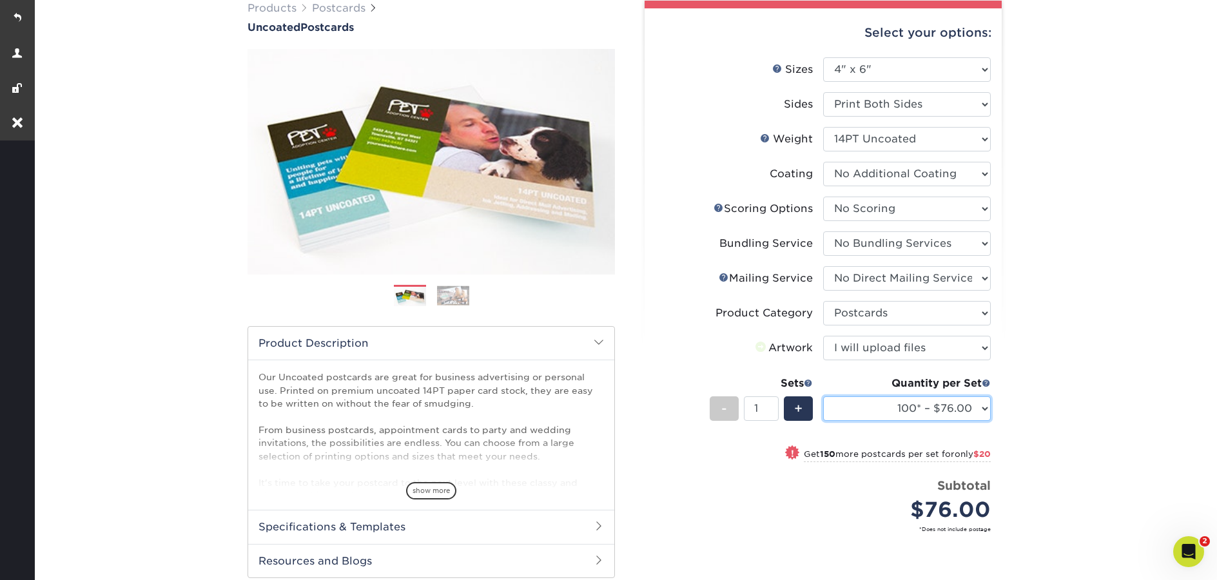
click at [975, 407] on select "100* – $76.00 250* – $96.00 500 – $103.00 750 – $111.00 1000 – $119.00 1500 – $…" at bounding box center [907, 408] width 168 height 24
click at [823, 396] on select "100* – $76.00 250* – $96.00 500 – $103.00 750 – $111.00 1000 – $119.00 1500 – $…" at bounding box center [907, 408] width 168 height 24
click at [911, 404] on select "100* – $76.00 250* – $96.00 500 – $103.00 750 – $111.00 1000 – $119.00 1500 – $…" at bounding box center [907, 408] width 168 height 24
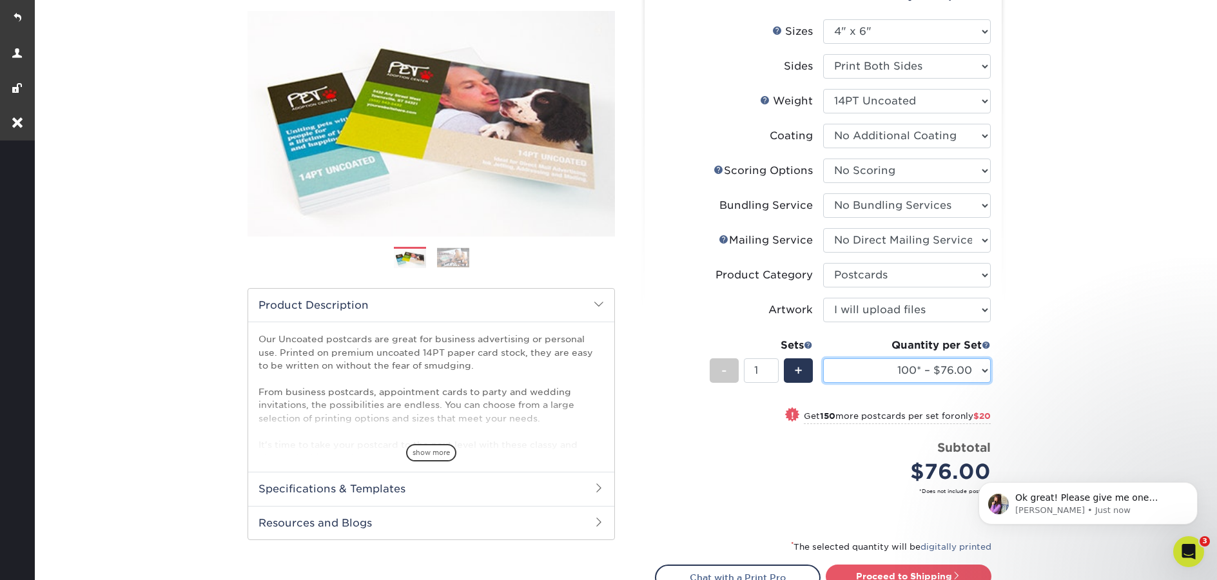
scroll to position [322, 0]
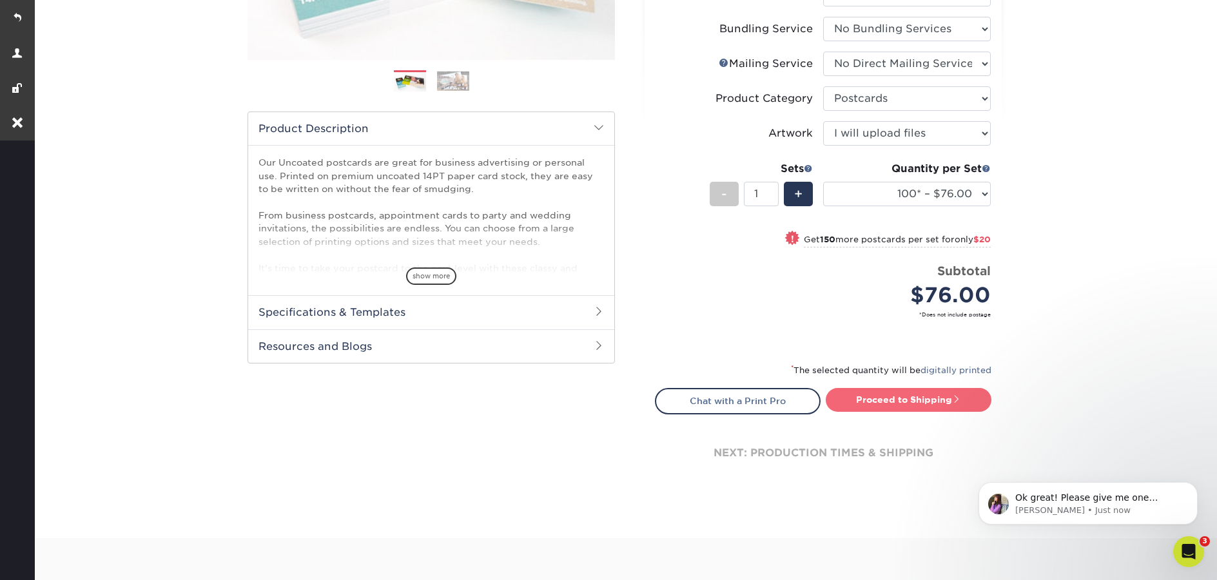
click at [922, 398] on link "Proceed to Shipping" at bounding box center [909, 399] width 166 height 23
type input "Set 1"
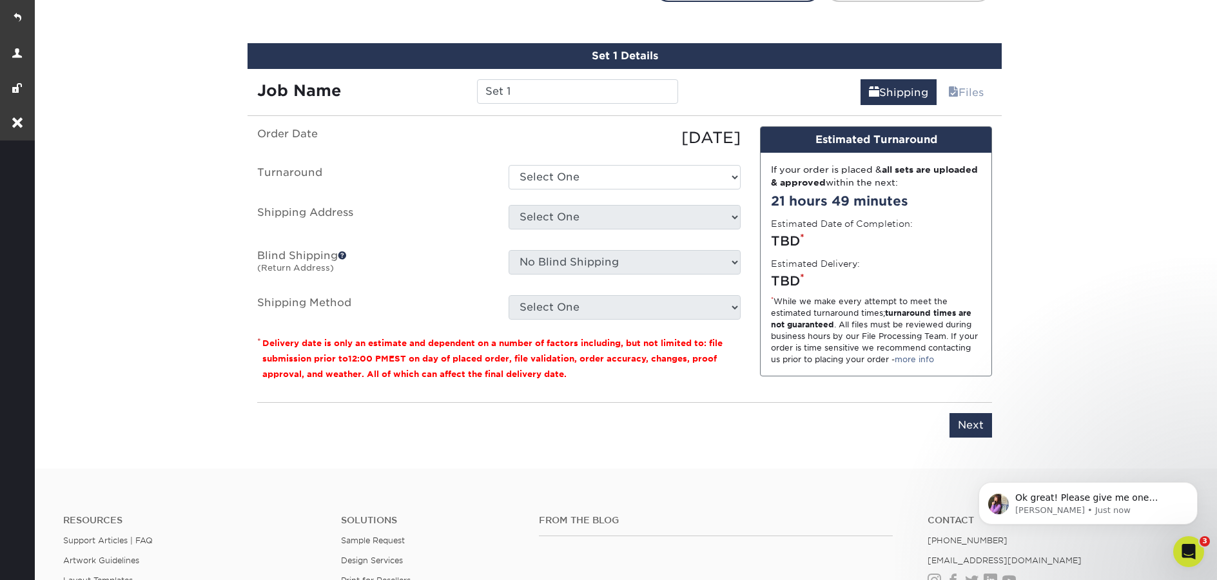
scroll to position [745, 0]
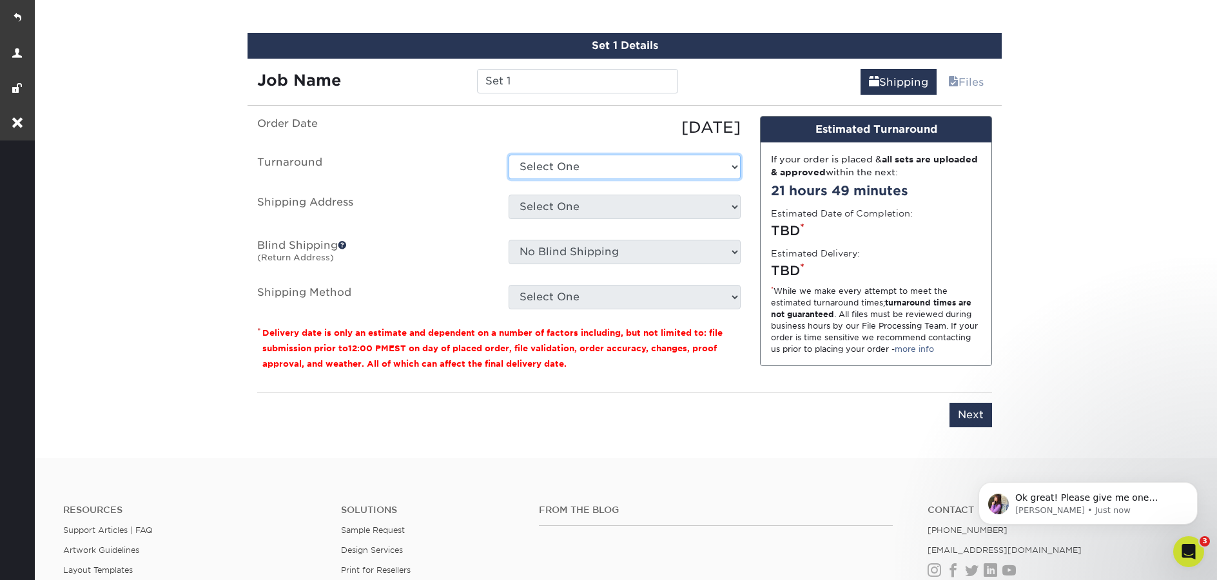
click at [588, 162] on select "Select One 2-4 Business Days 2 Day Next Business Day" at bounding box center [624, 167] width 232 height 24
select select "277552a5-8c08-4a70-a12b-17112e5fbf3b"
click at [508, 155] on select "Select One 2-4 Business Days 2 Day Next Business Day" at bounding box center [624, 167] width 232 height 24
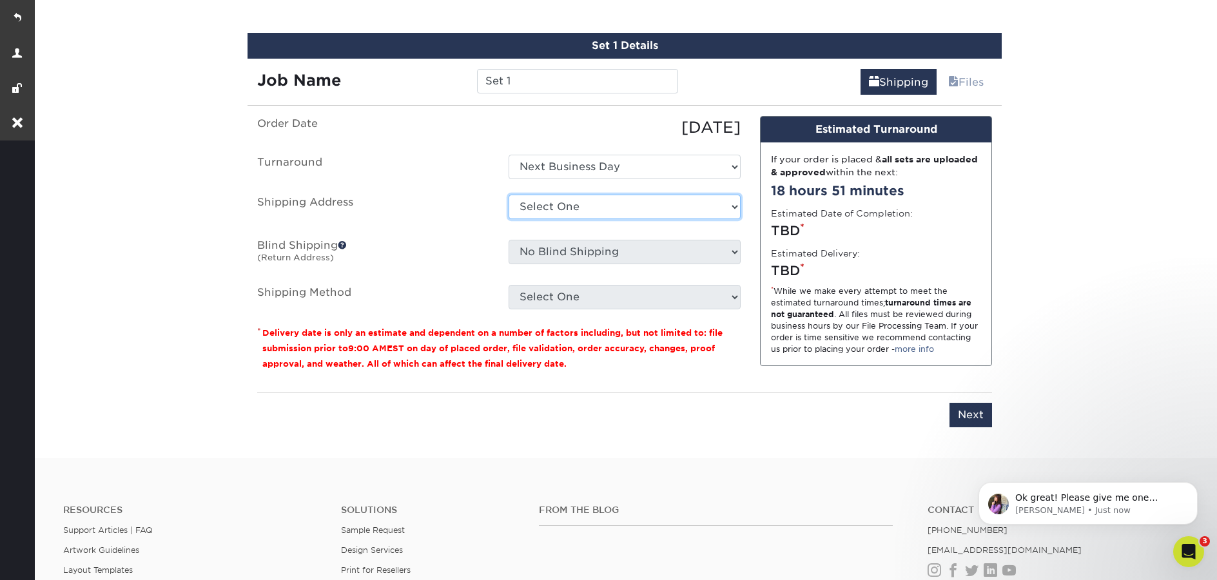
click at [587, 211] on select "Select One Abby Ditmer Community Of Faith Superka's house Torrie's House + Add …" at bounding box center [624, 207] width 232 height 24
select select "257369"
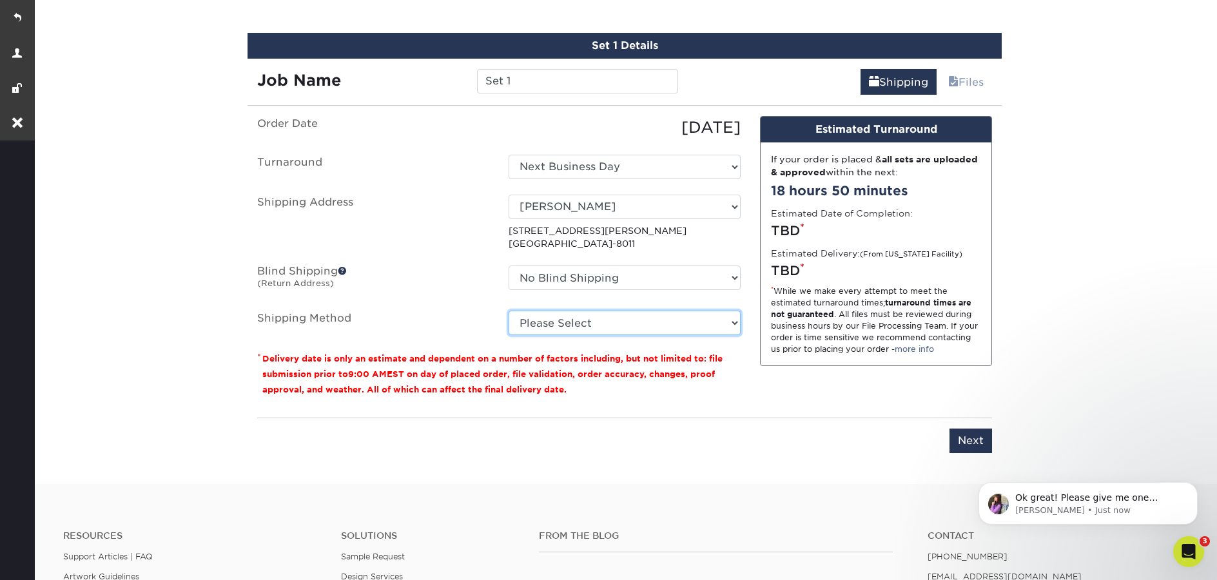
click at [603, 327] on select "Please Select Ground Shipping (+$34.08) 3 Day Shipping Service (+$39.08) 2 Day …" at bounding box center [624, 323] width 232 height 24
select select "03"
click at [508, 311] on select "Please Select Ground Shipping (+$34.08) 3 Day Shipping Service (+$39.08) 2 Day …" at bounding box center [624, 323] width 232 height 24
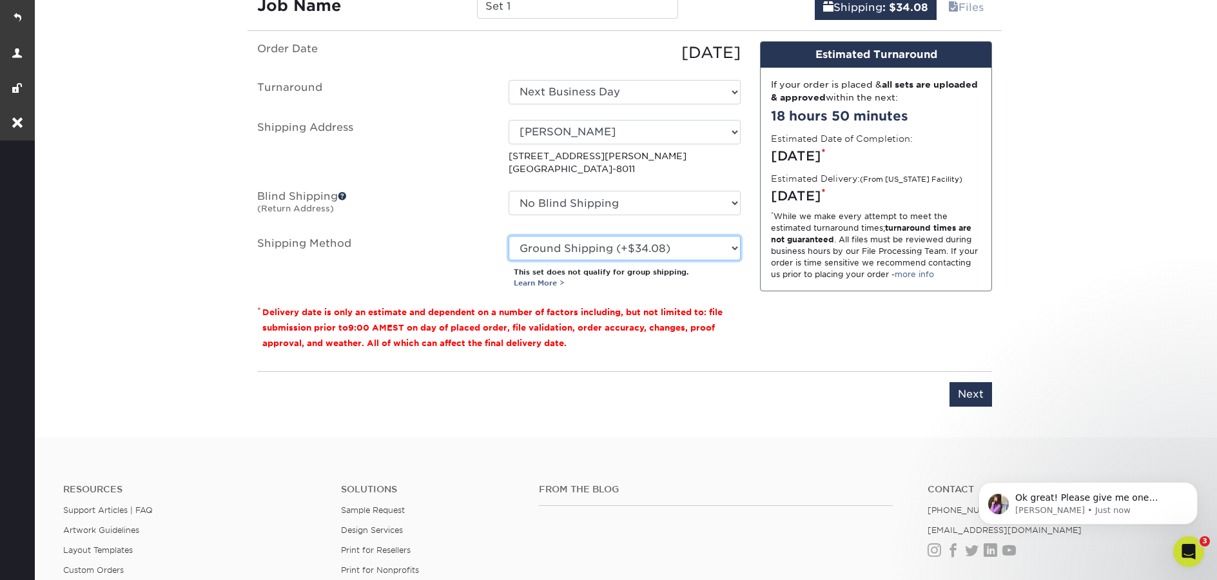
scroll to position [825, 0]
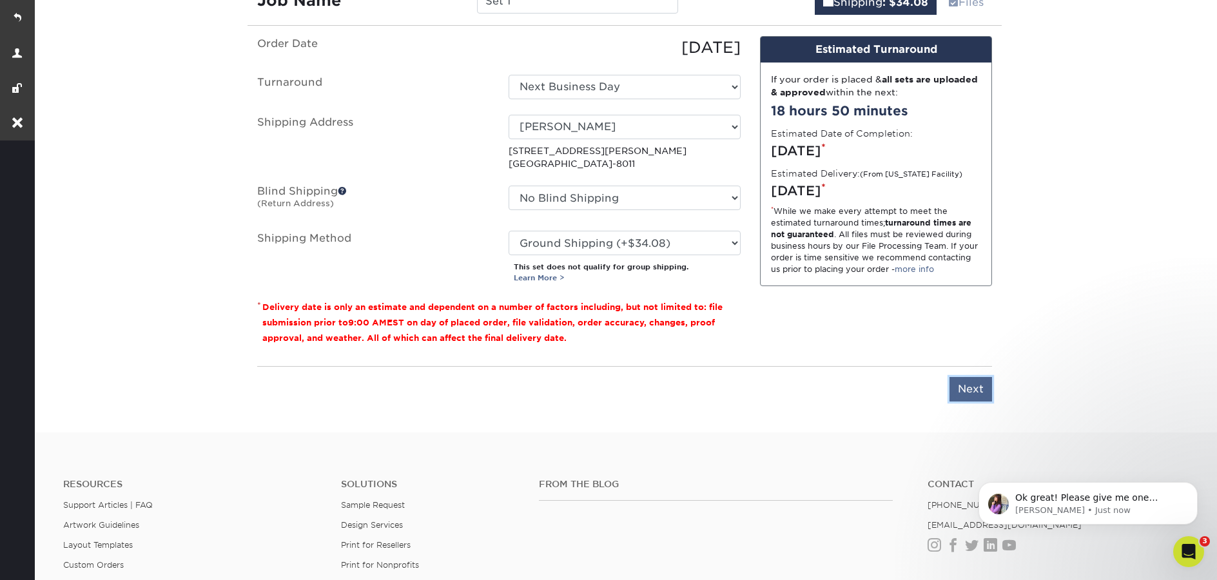
click at [972, 388] on input "Next" at bounding box center [970, 389] width 43 height 24
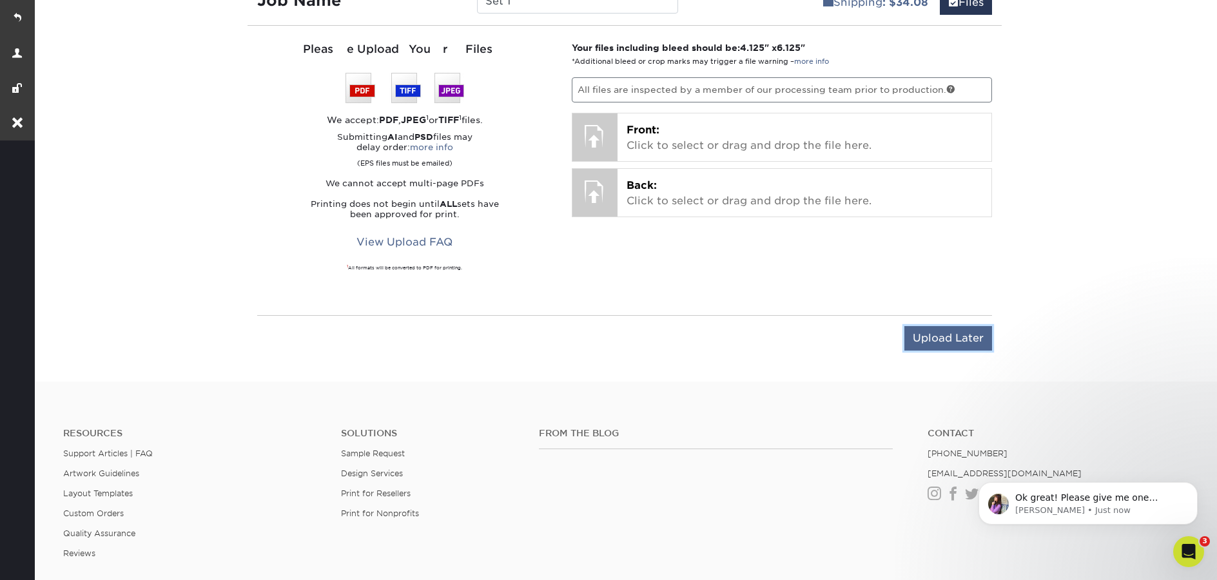
click at [940, 341] on input "Upload Later" at bounding box center [948, 338] width 88 height 24
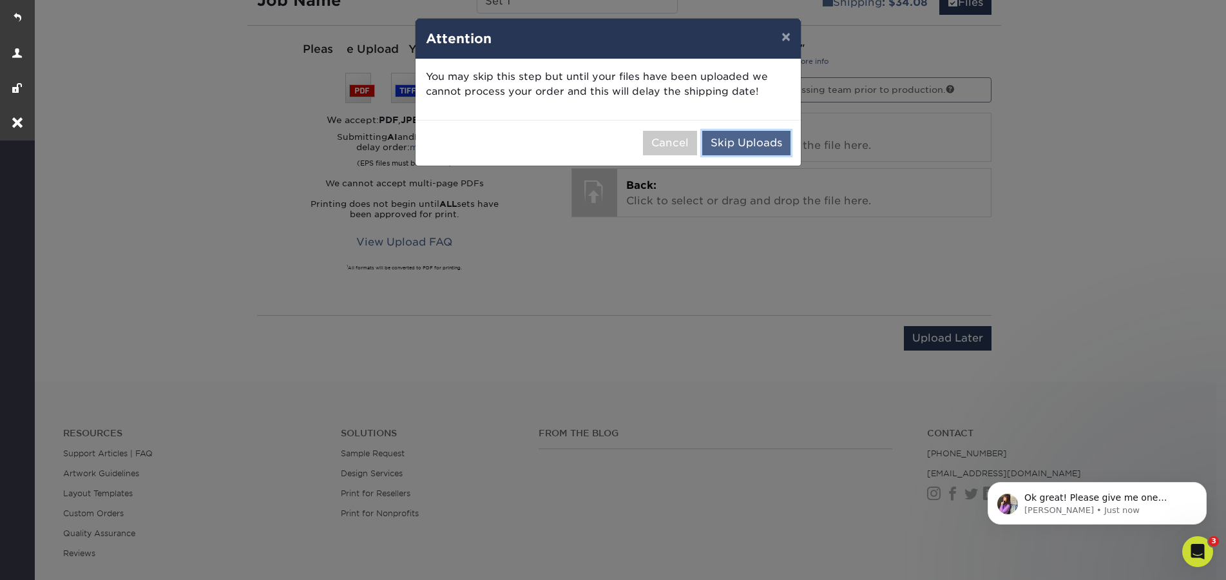
click at [763, 148] on button "Skip Uploads" at bounding box center [746, 143] width 88 height 24
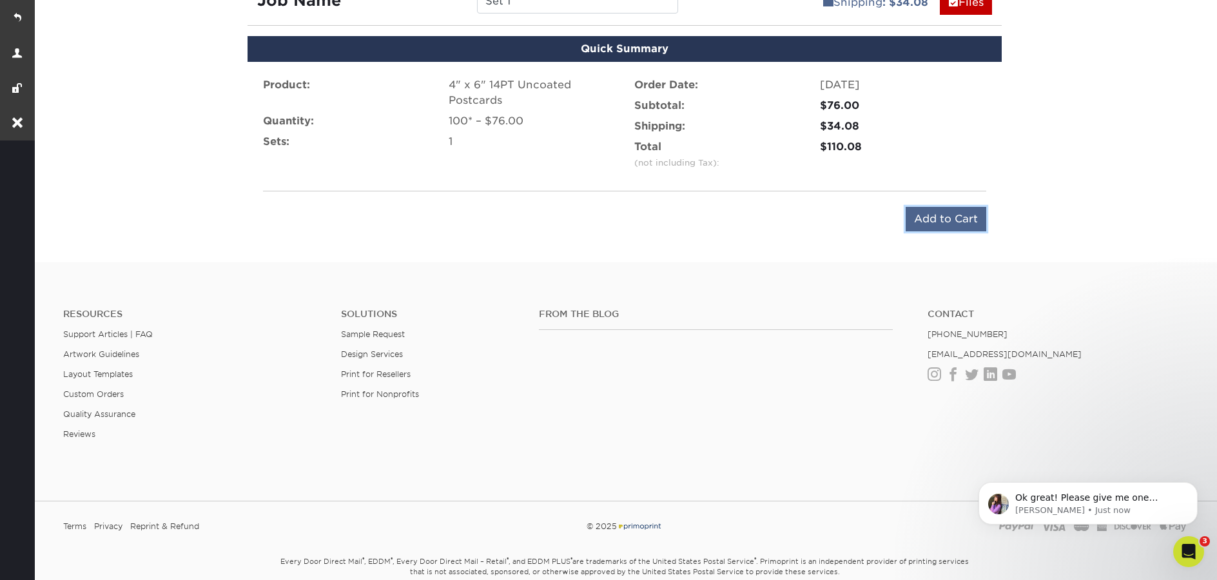
click at [919, 218] on input "Add to Cart" at bounding box center [945, 219] width 81 height 24
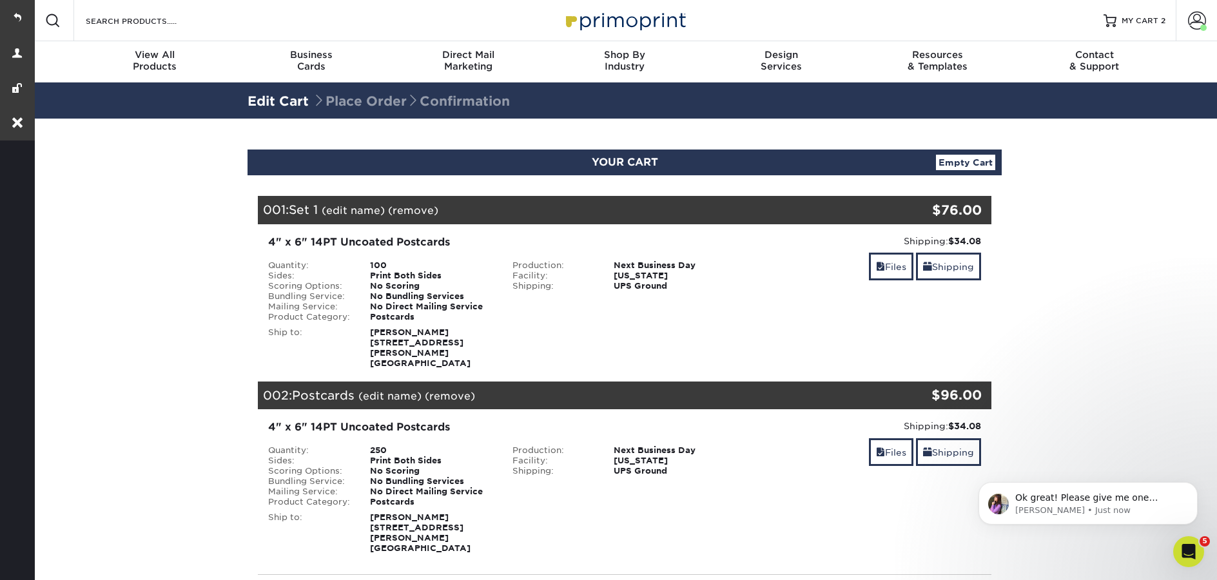
click at [464, 390] on link "(remove)" at bounding box center [450, 396] width 50 height 12
click at [688, 390] on link "Yes" at bounding box center [688, 396] width 18 height 12
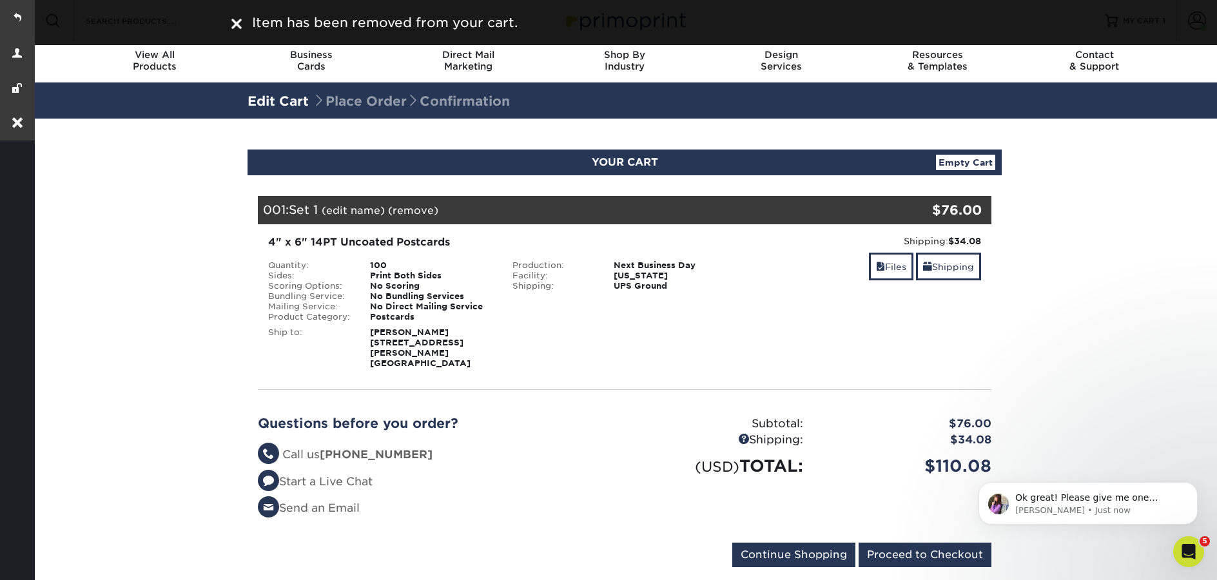
click at [1068, 363] on section "YOUR CART Empty Cart Your Cart is Empty View Account Active Orders Order Histor…" at bounding box center [624, 366] width 1185 height 495
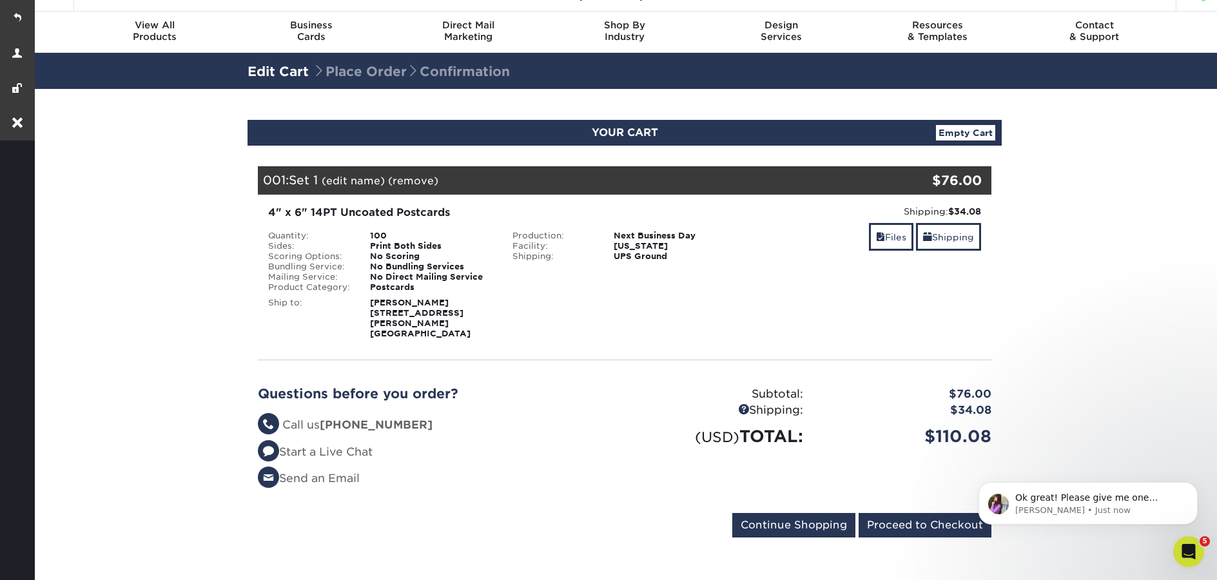
scroll to position [21, 0]
